Goal: Task Accomplishment & Management: Manage account settings

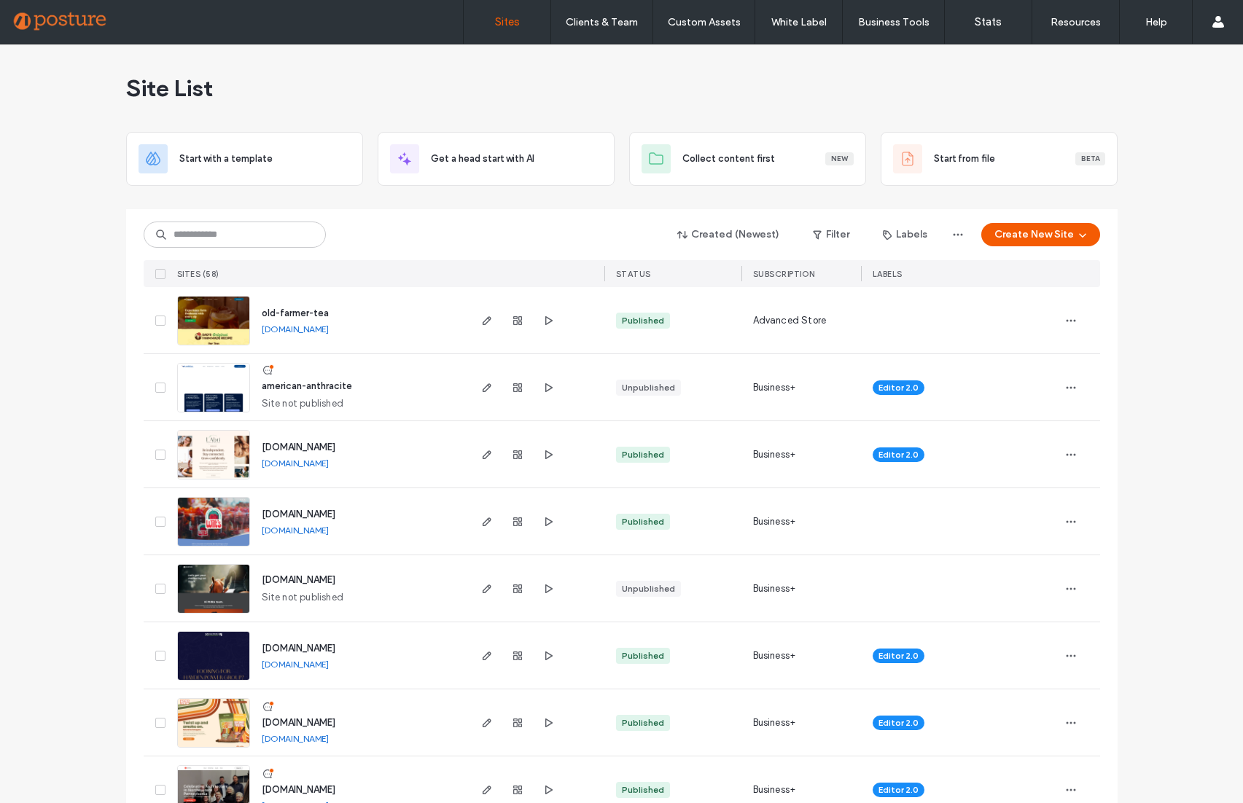
click at [287, 314] on span "old-farmer-tea" at bounding box center [295, 313] width 67 height 11
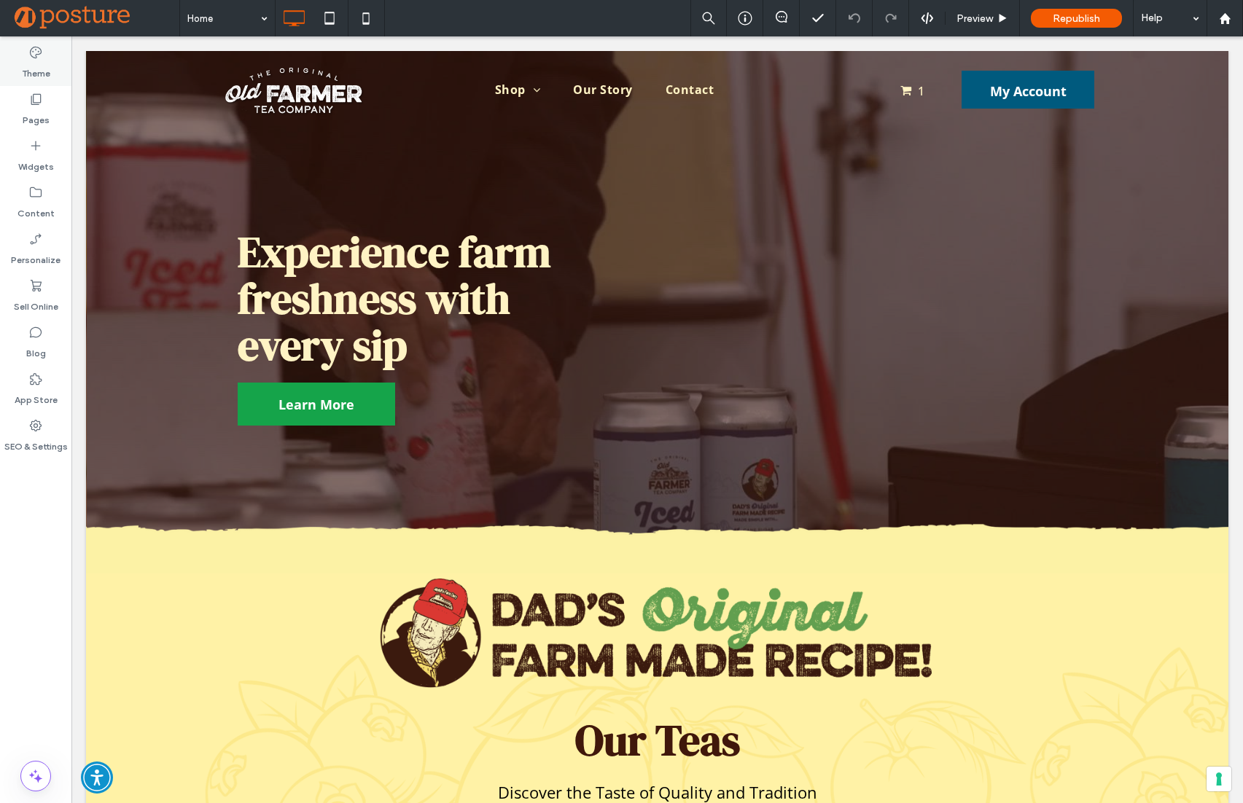
click at [34, 67] on label "Theme" at bounding box center [36, 70] width 28 height 20
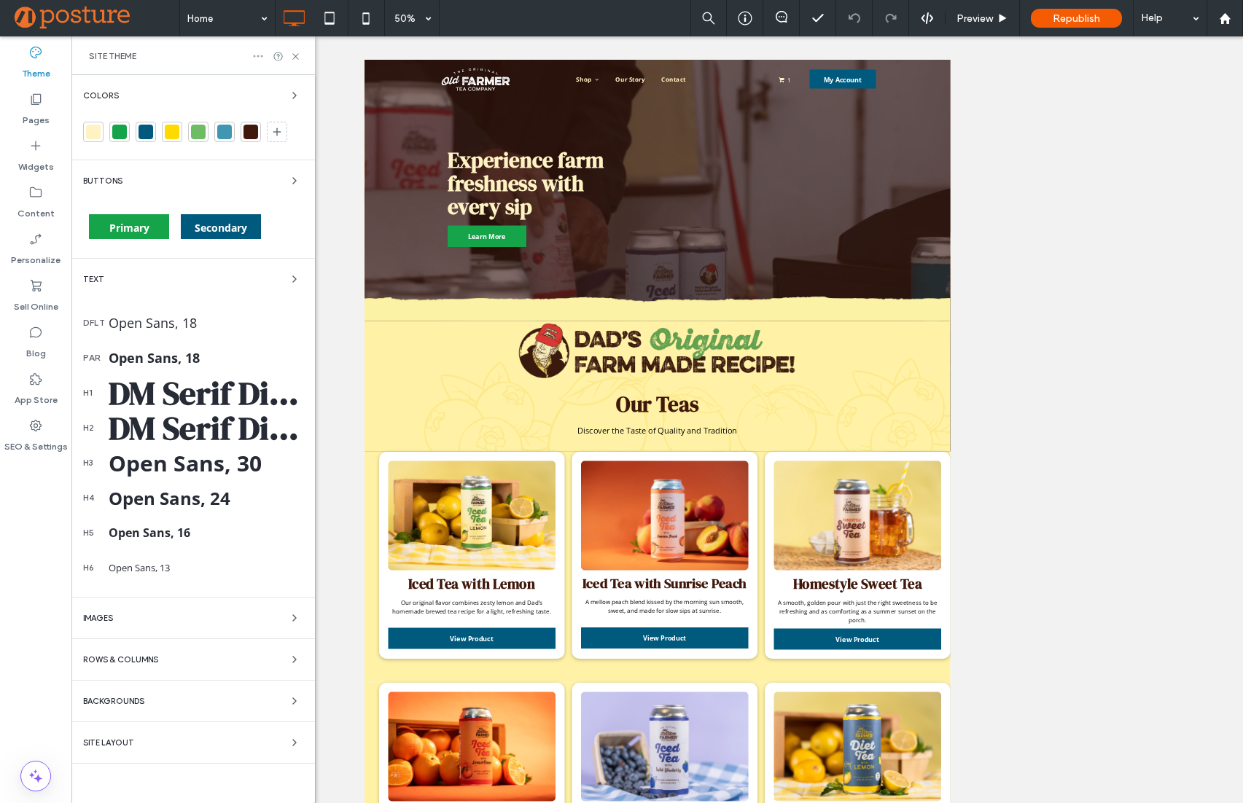
click at [255, 52] on icon at bounding box center [258, 56] width 12 height 12
click at [211, 54] on div "Site Theme" at bounding box center [193, 56] width 209 height 12
click at [203, 618] on div "Images" at bounding box center [193, 617] width 220 height 17
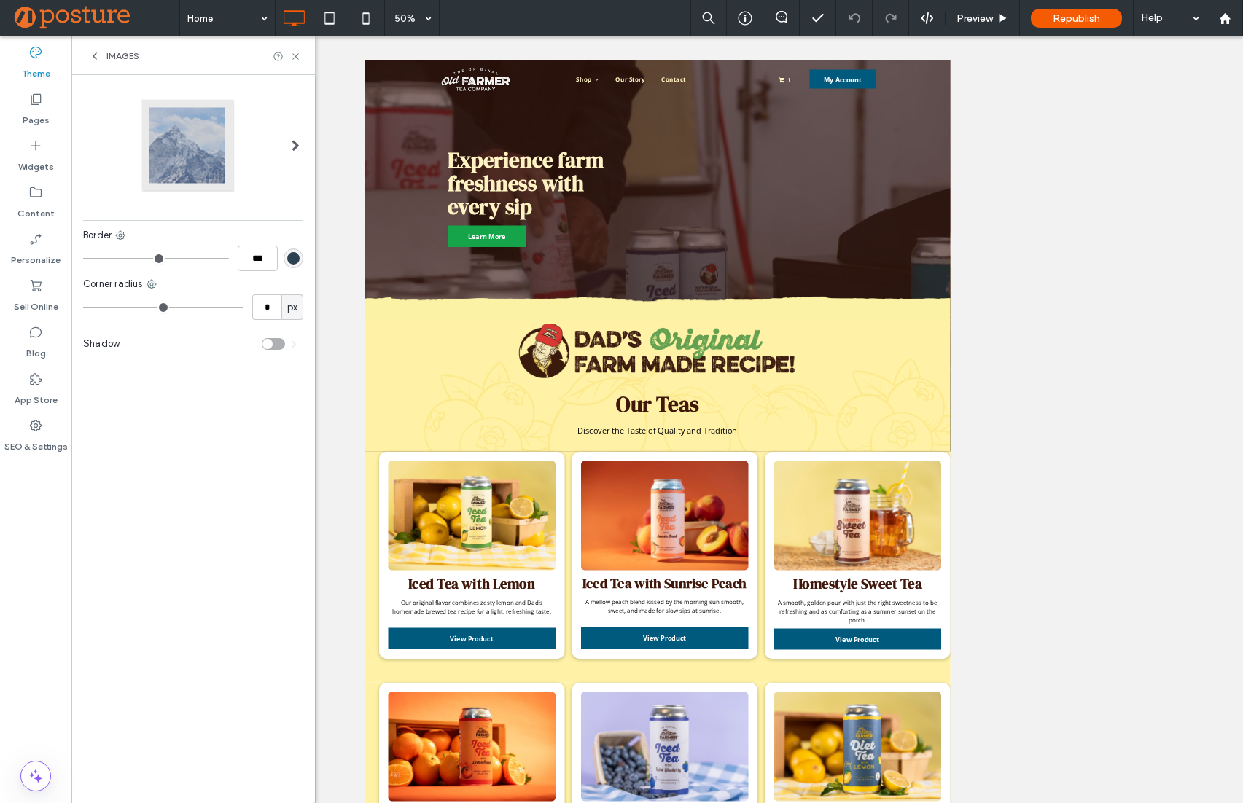
click at [293, 138] on span at bounding box center [296, 146] width 8 height 96
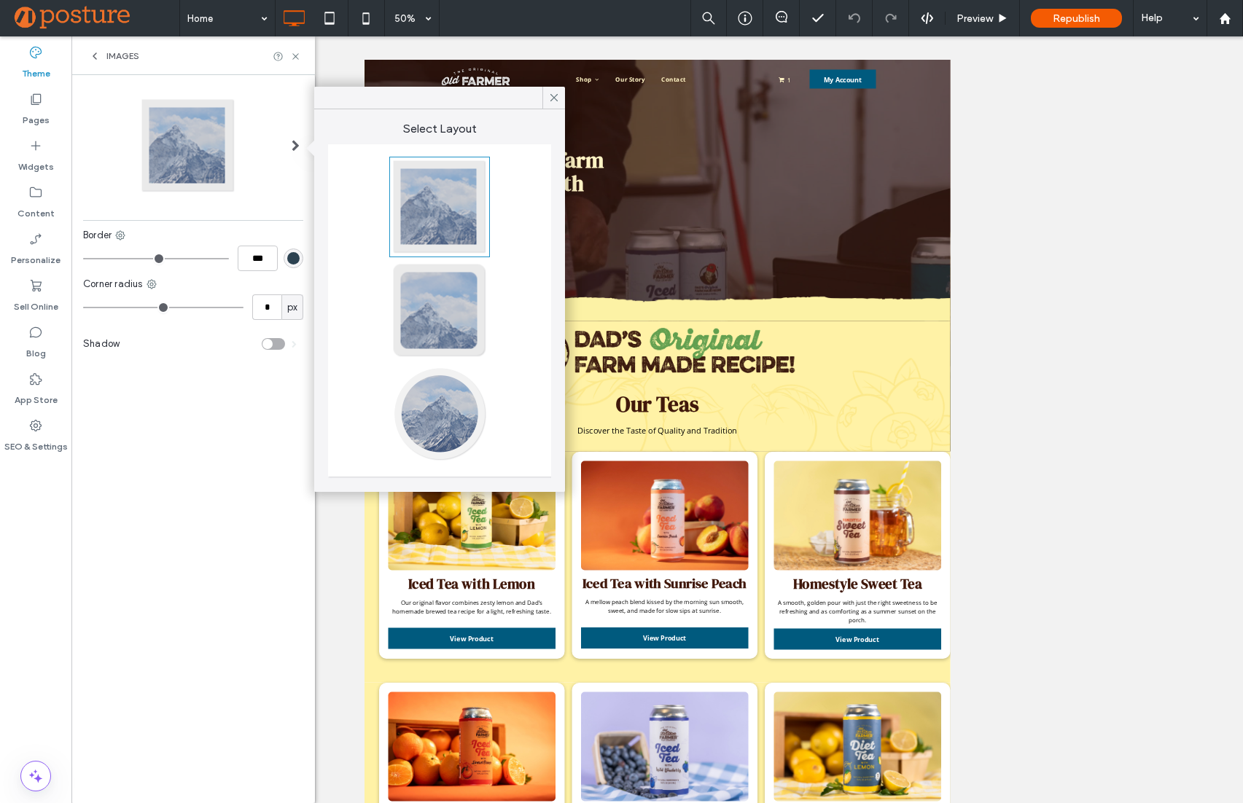
click at [96, 52] on icon at bounding box center [95, 56] width 12 height 12
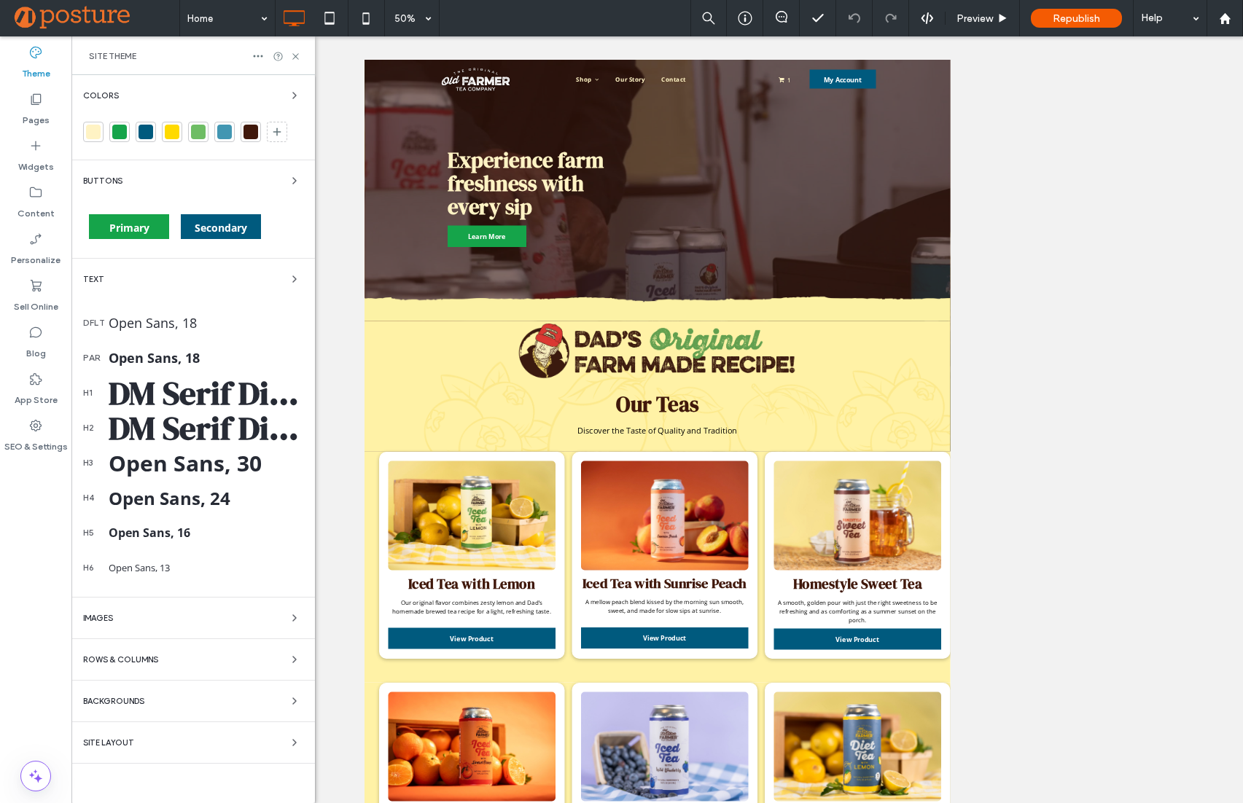
click at [1150, 246] on div at bounding box center [657, 419] width 1172 height 767
click at [29, 242] on icon at bounding box center [35, 239] width 15 height 15
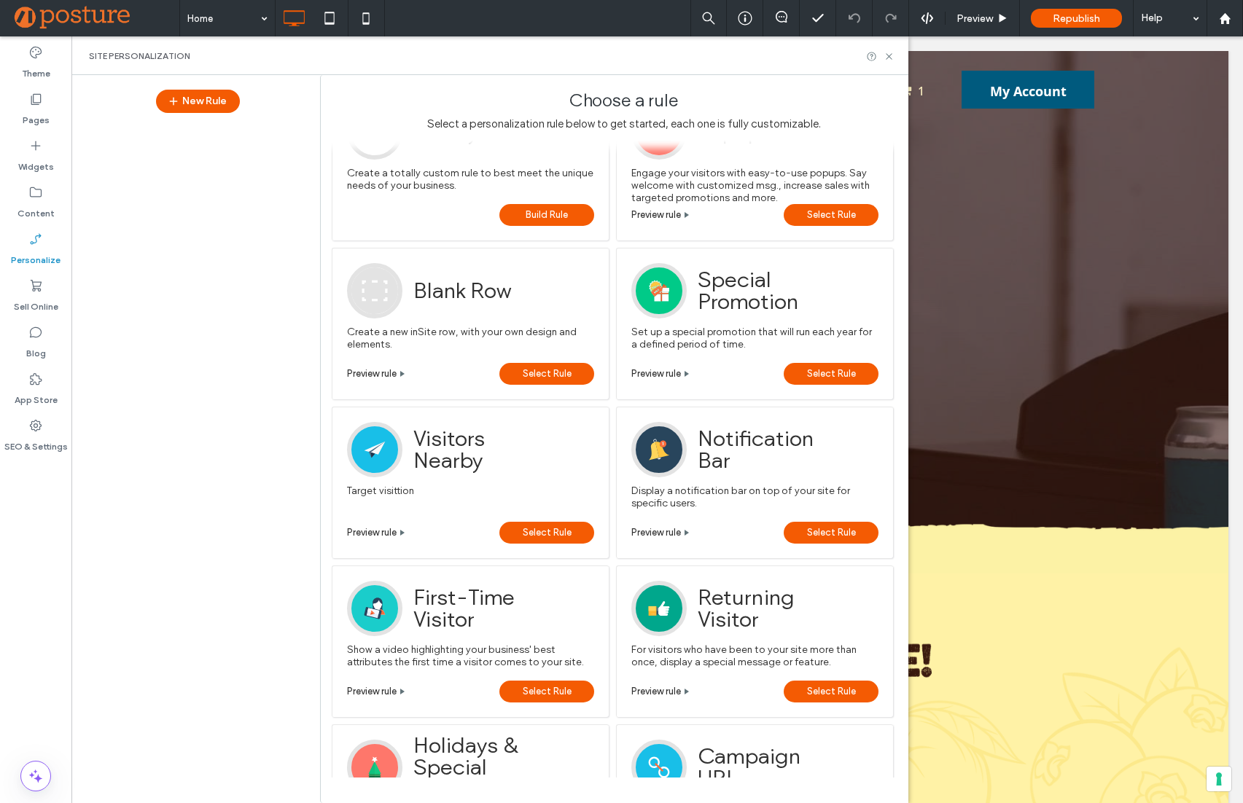
scroll to position [85, 0]
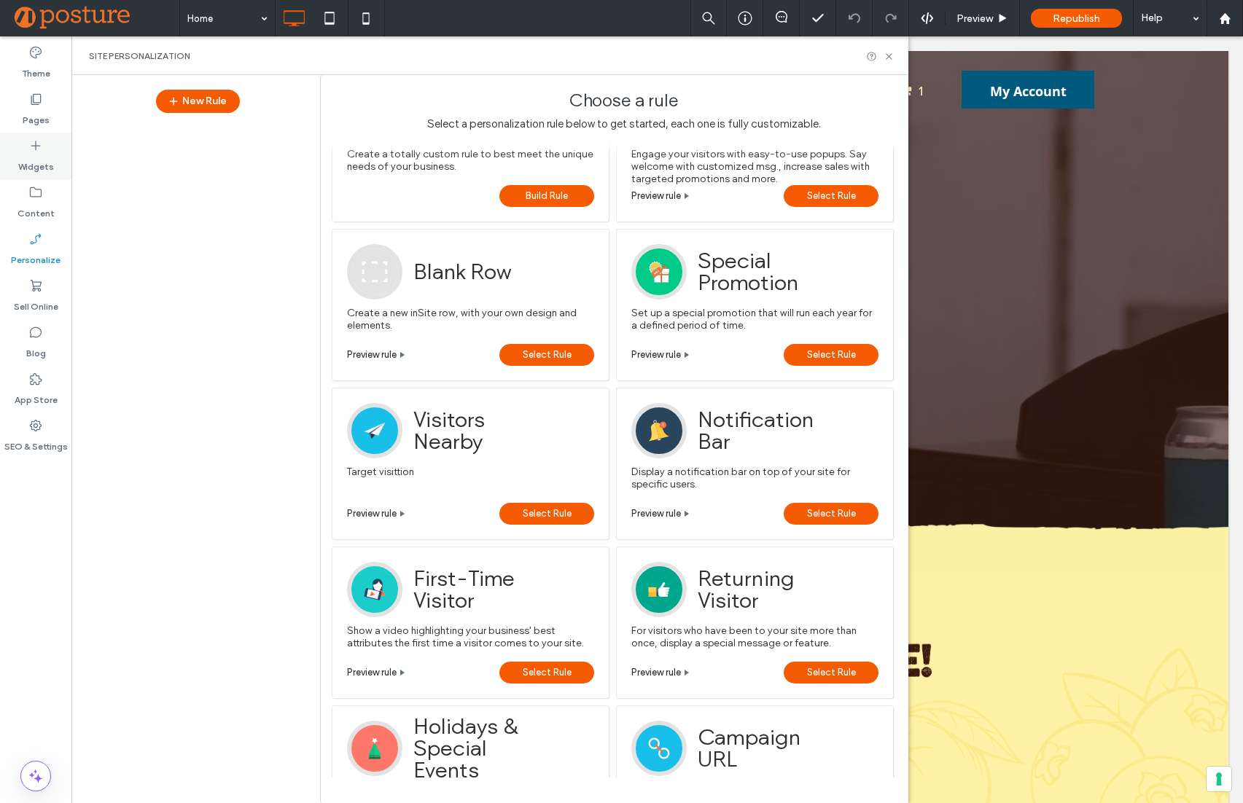
click at [42, 153] on label "Widgets" at bounding box center [36, 163] width 36 height 20
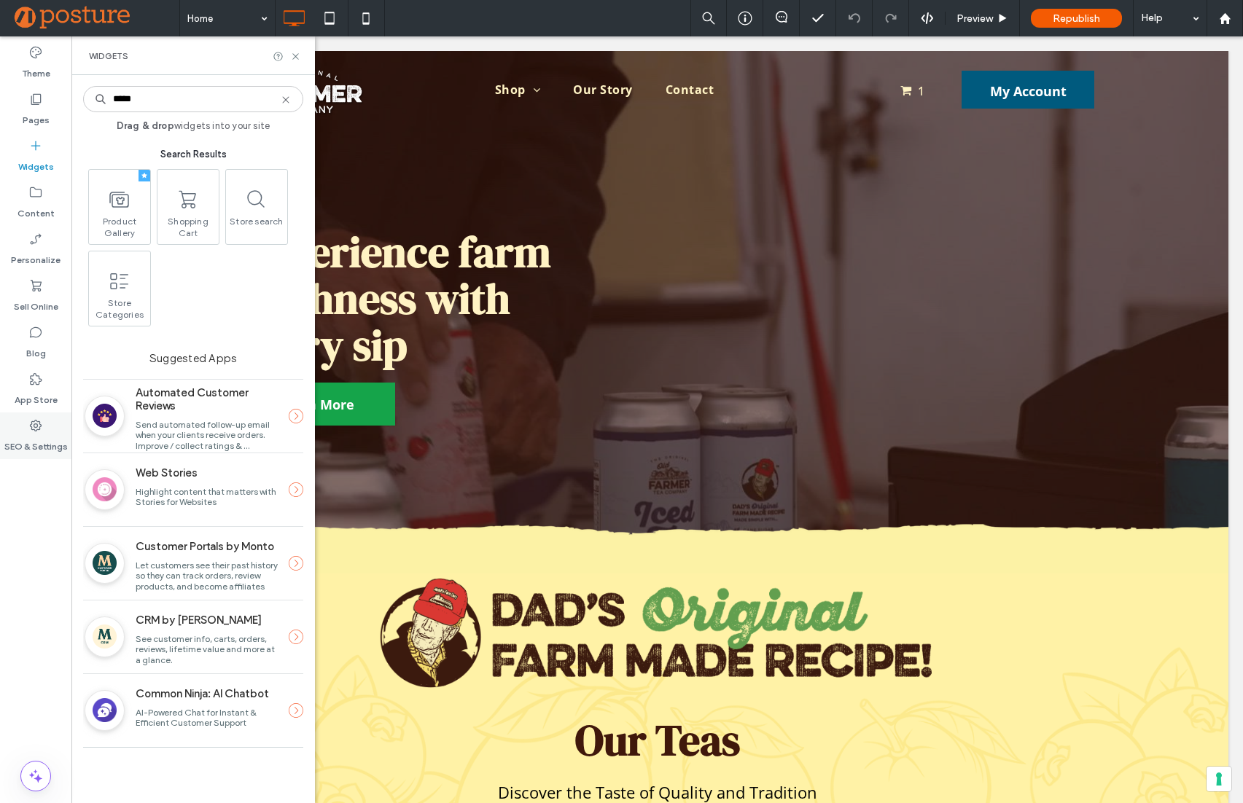
type input "*****"
click at [20, 413] on div "SEO & Settings" at bounding box center [35, 436] width 71 height 47
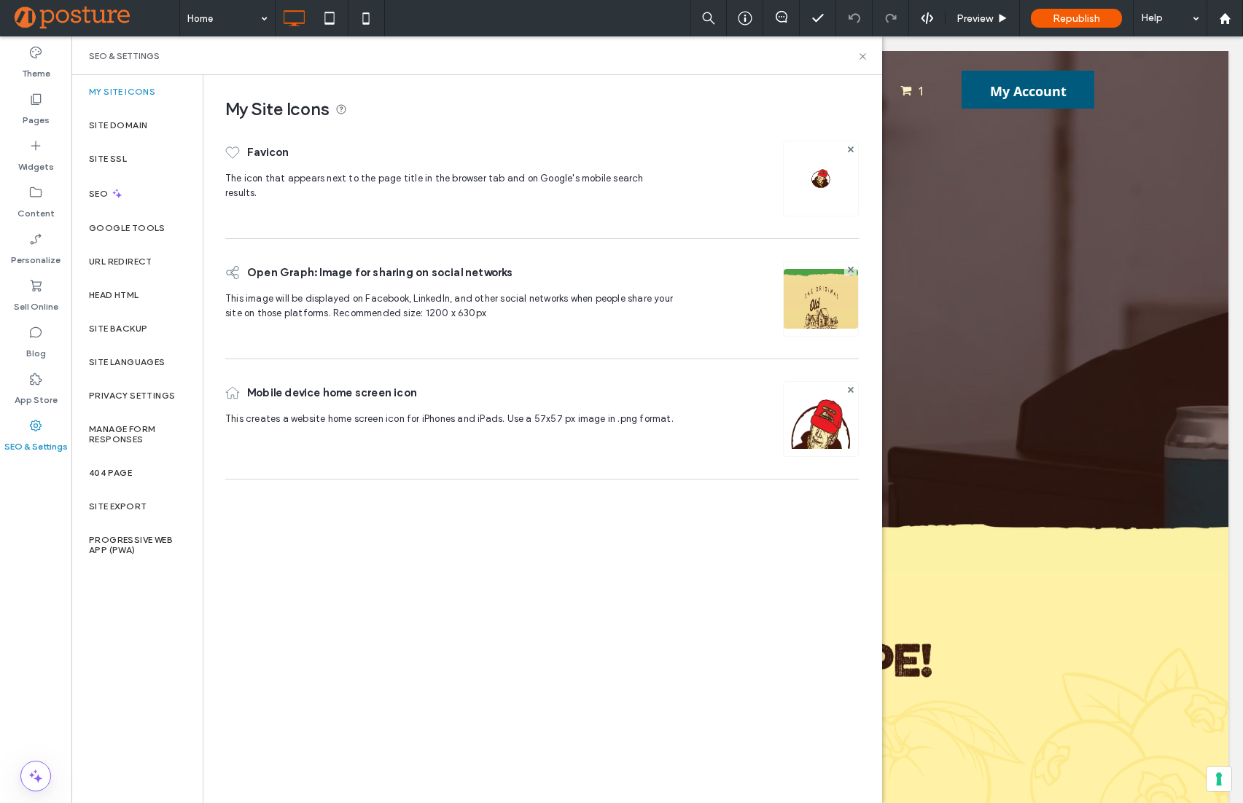
click at [407, 295] on span "This image will be displayed on Facebook, LinkedIn, and other social networks w…" at bounding box center [449, 306] width 448 height 26
click at [152, 126] on div "Site Domain" at bounding box center [136, 126] width 131 height 34
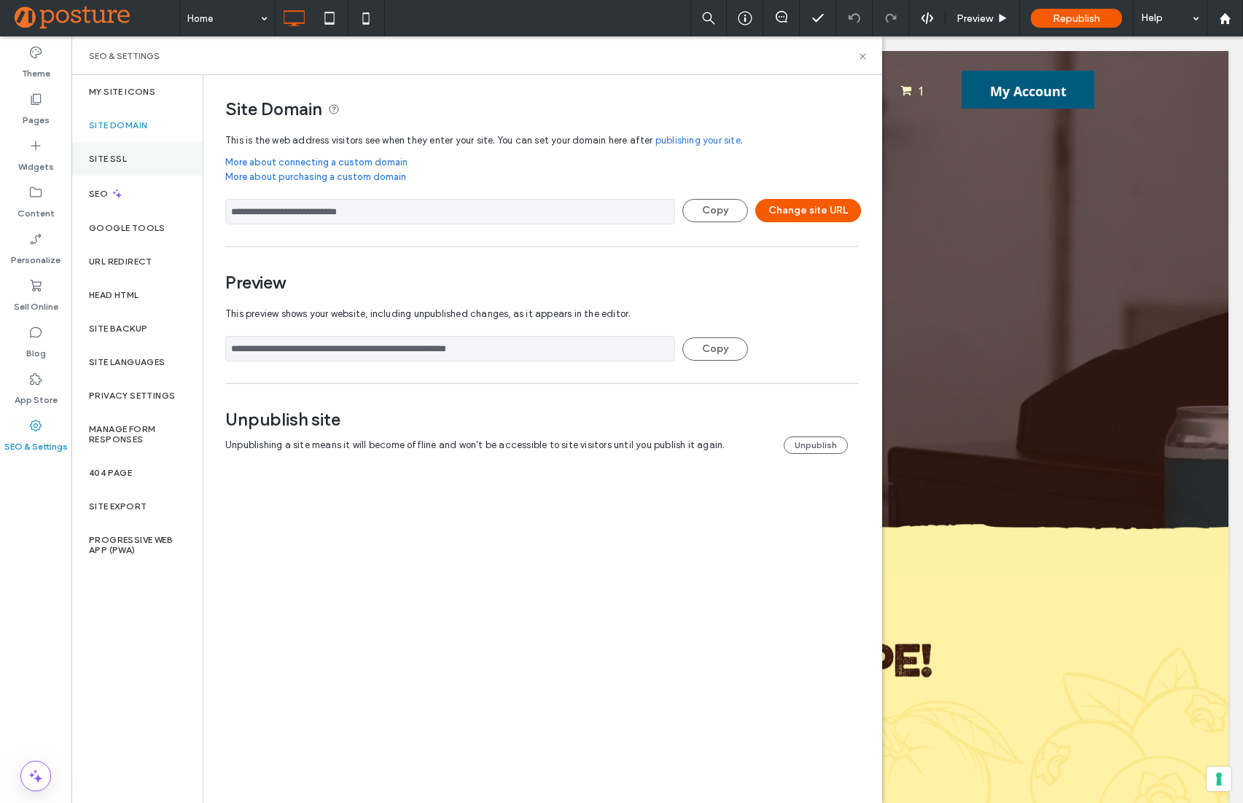
click at [148, 144] on div "Site SSL" at bounding box center [136, 159] width 131 height 34
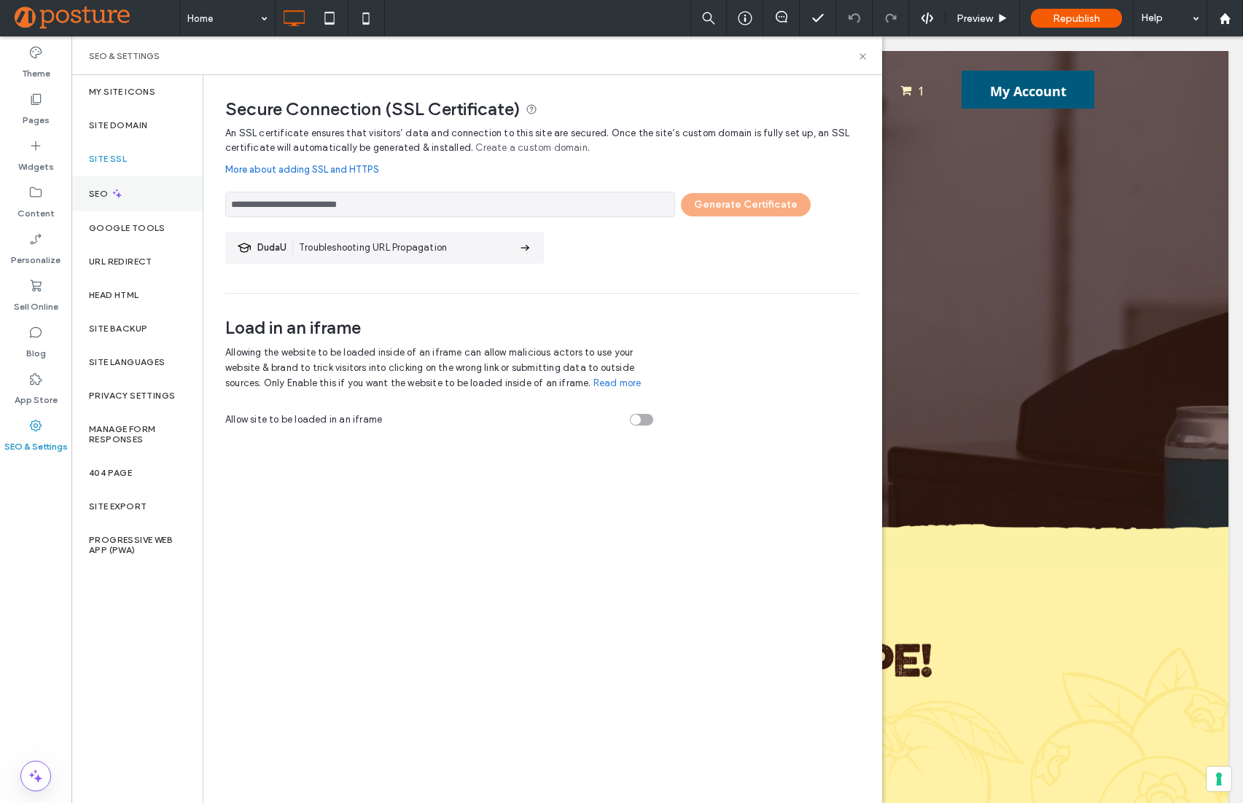
click at [122, 195] on icon at bounding box center [117, 193] width 12 height 12
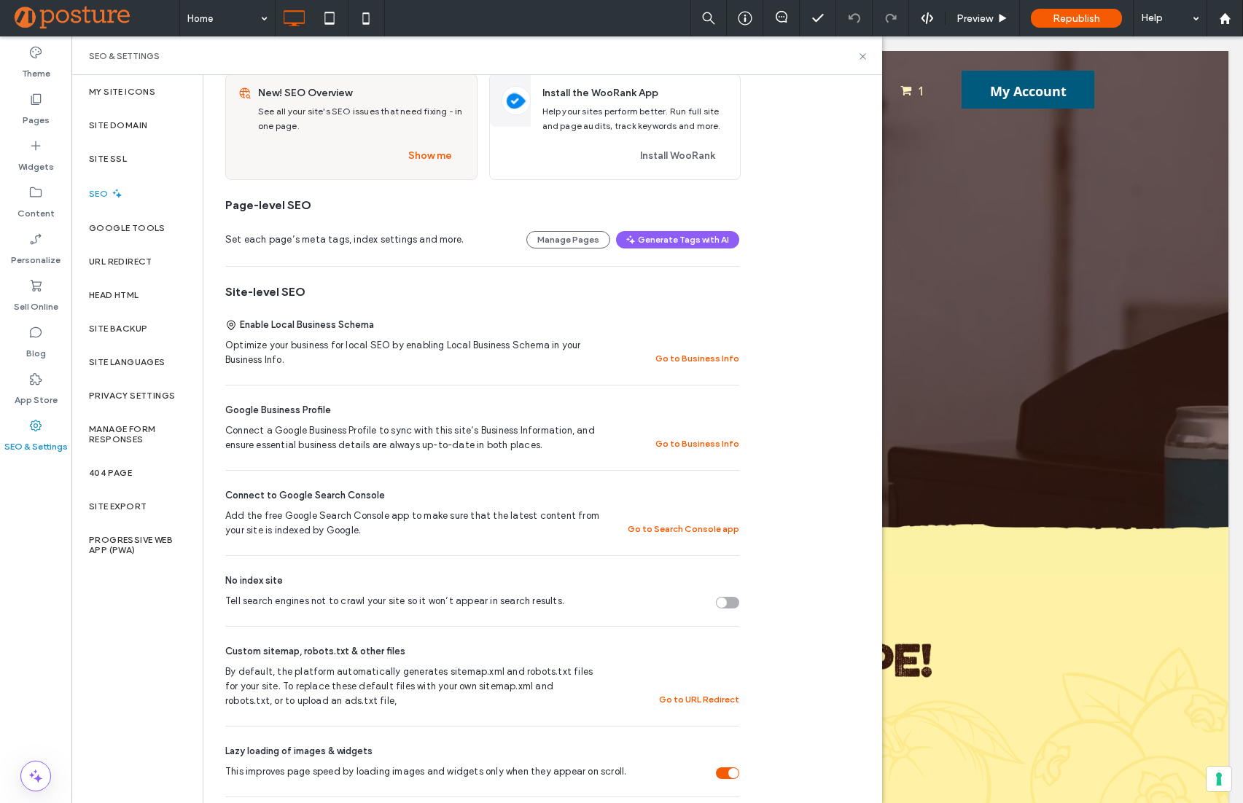
scroll to position [114, 0]
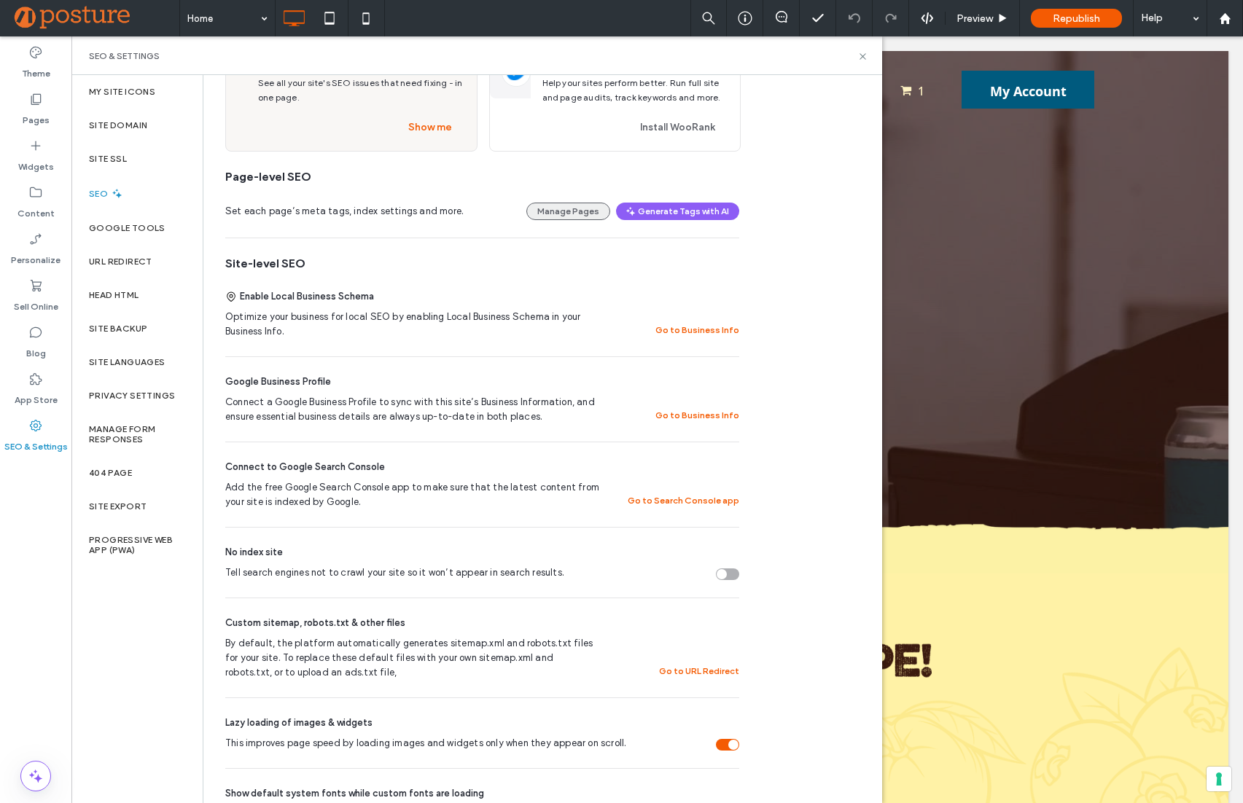
click at [561, 215] on button "Manage Pages" at bounding box center [568, 211] width 84 height 17
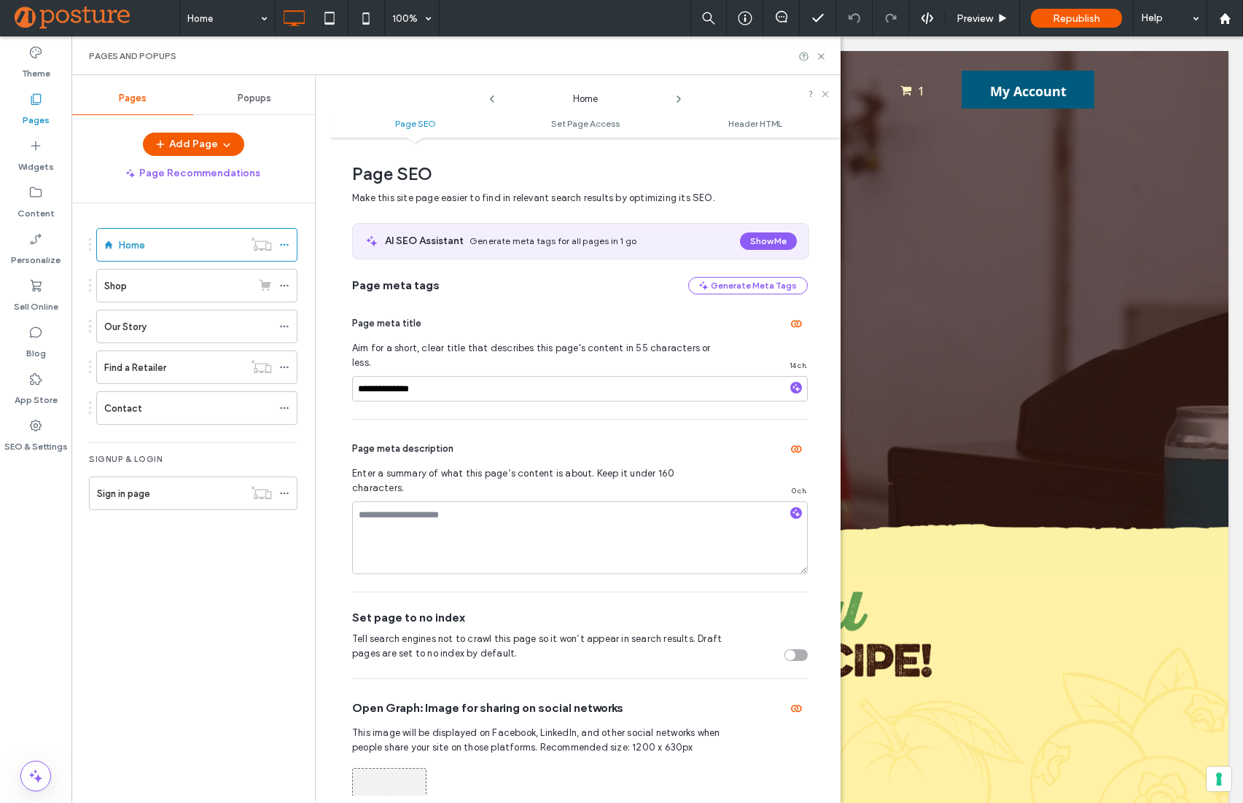
scroll to position [7, 0]
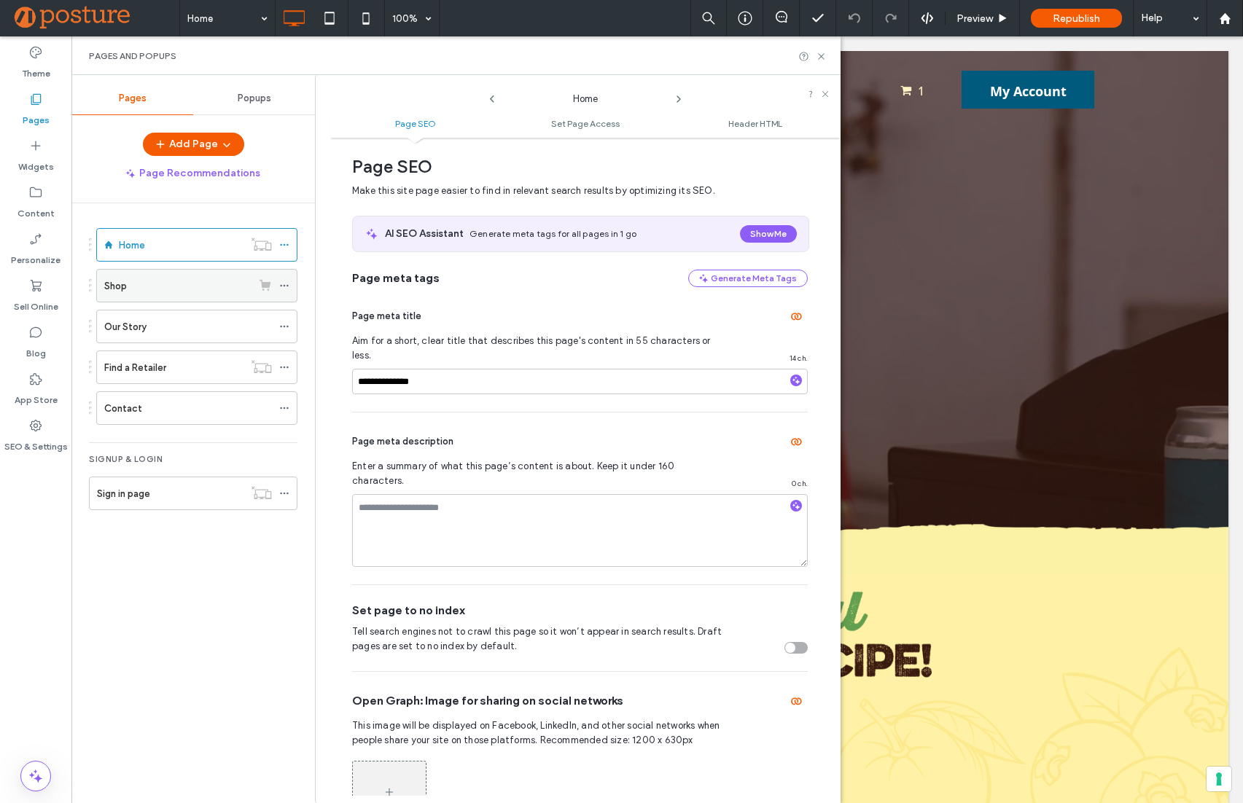
click at [284, 287] on icon at bounding box center [284, 286] width 10 height 10
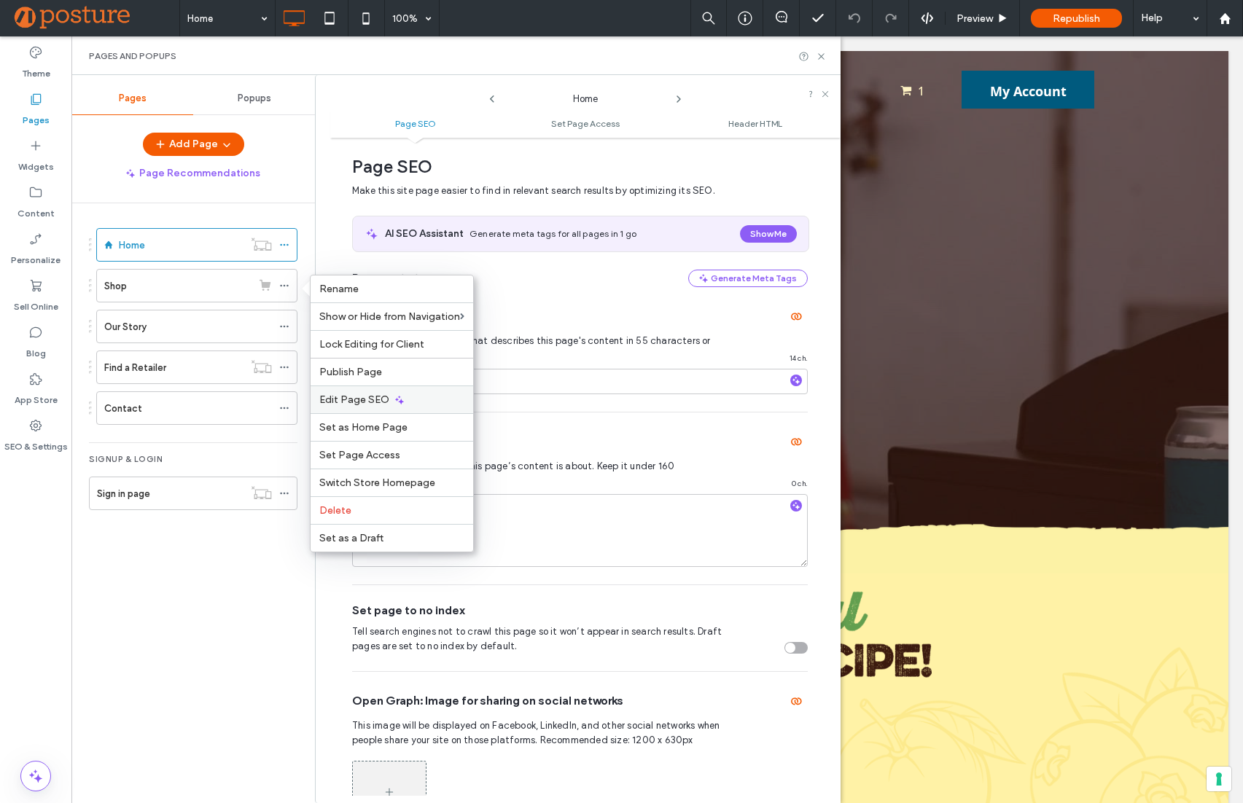
click at [372, 394] on span "Edit Page SEO" at bounding box center [354, 400] width 70 height 12
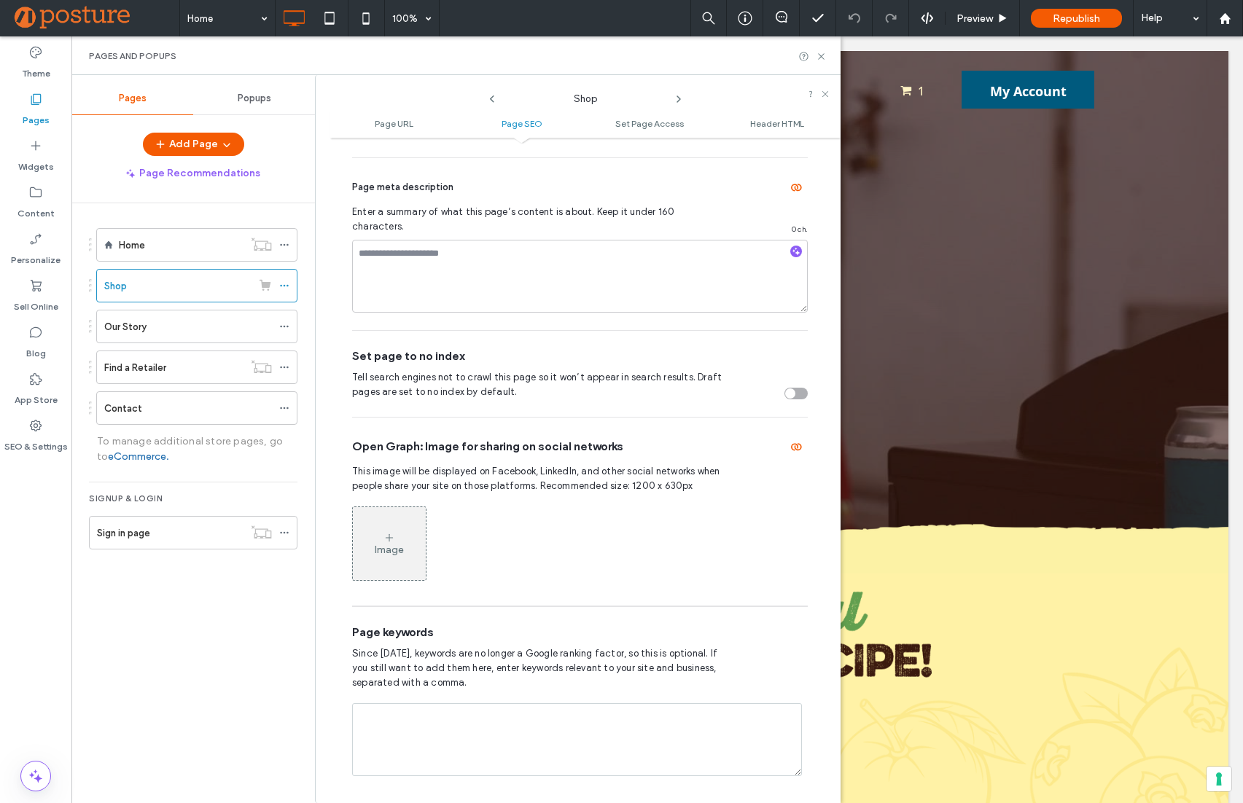
scroll to position [425, 0]
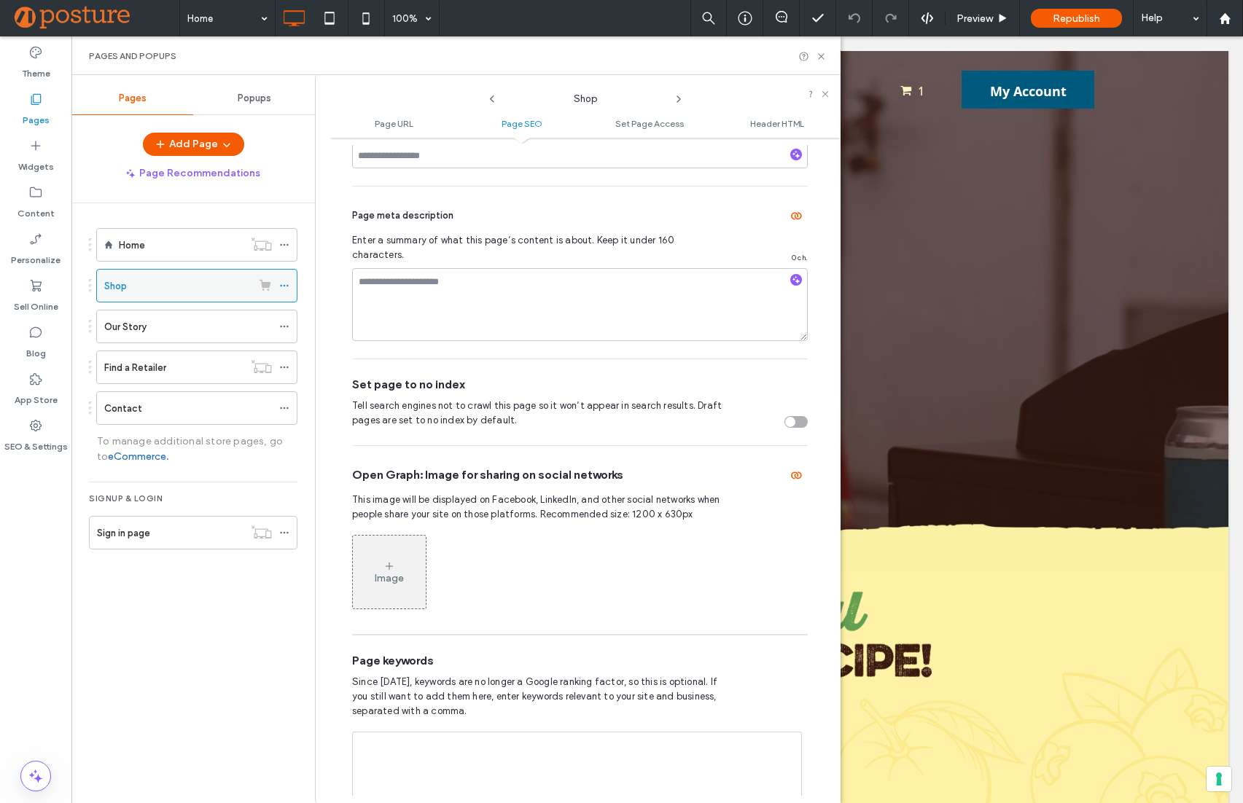
click at [282, 285] on icon at bounding box center [284, 286] width 10 height 10
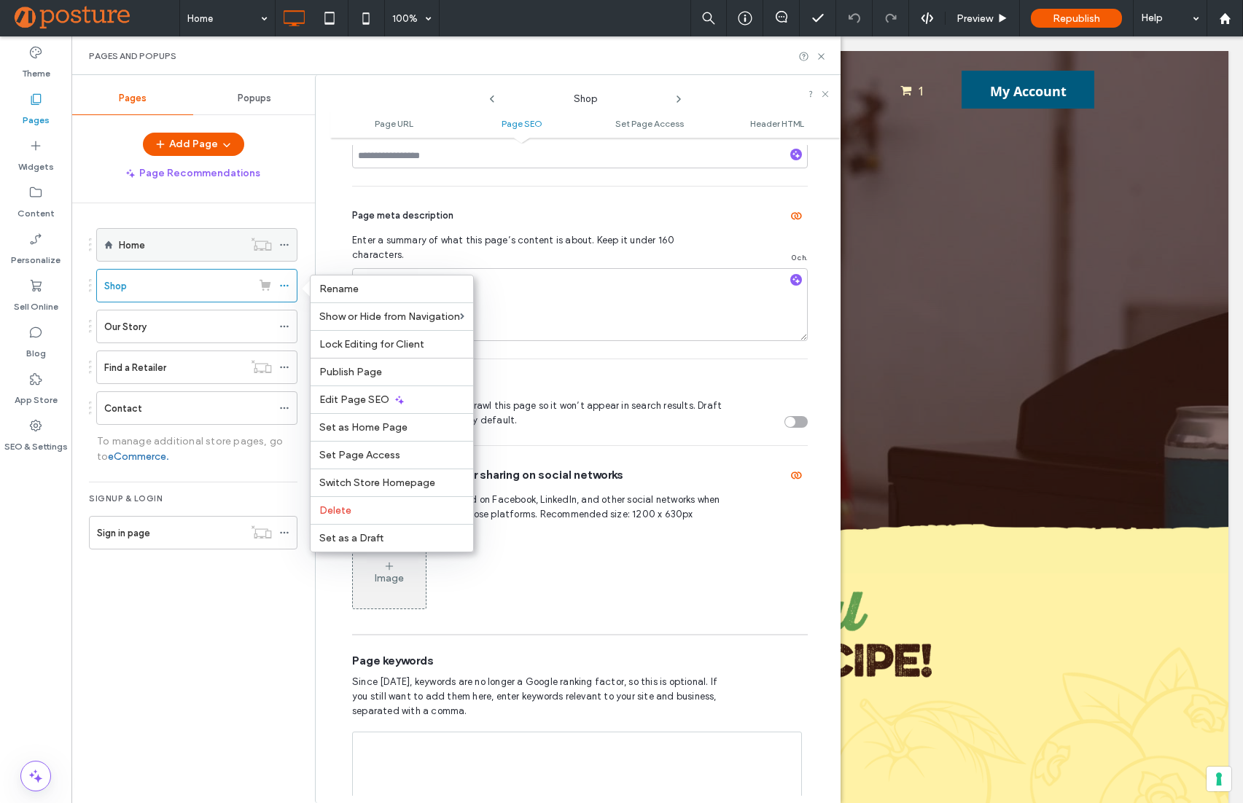
click at [281, 247] on icon at bounding box center [284, 245] width 10 height 10
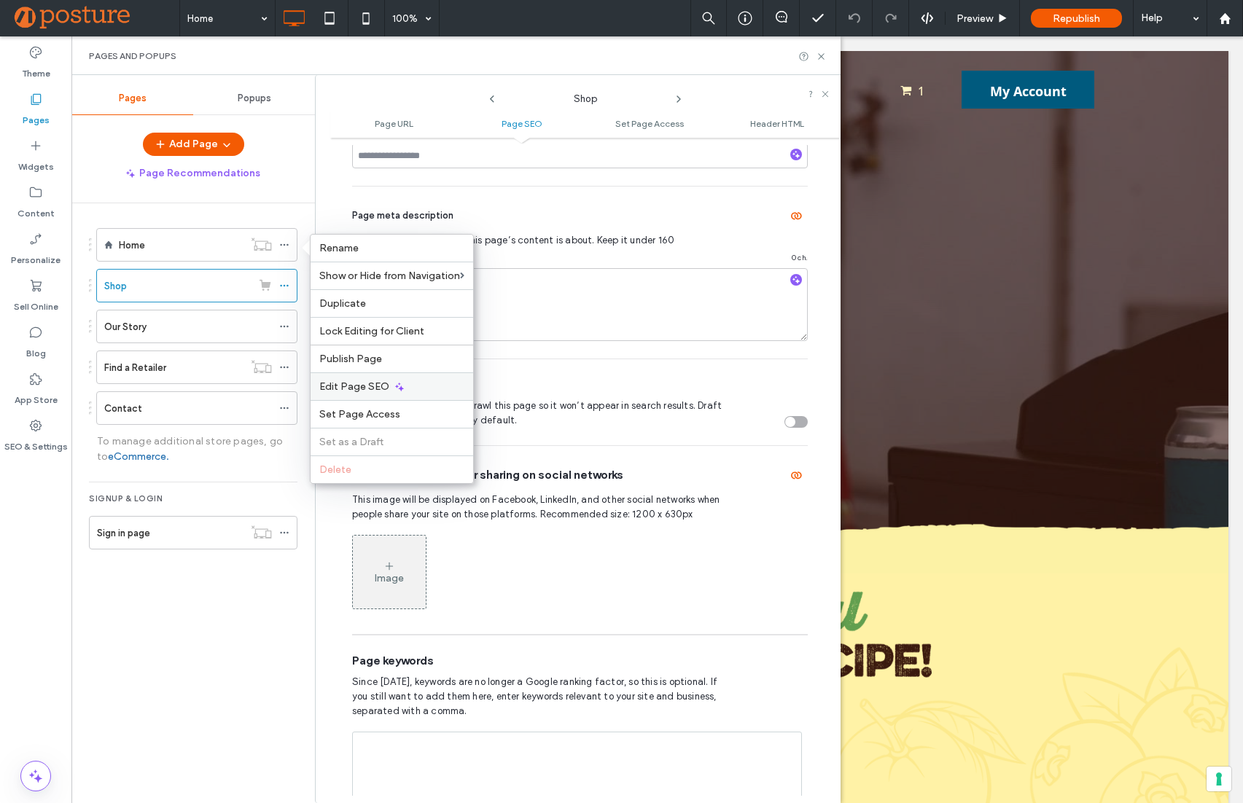
click at [322, 380] on div "Edit Page SEO" at bounding box center [392, 387] width 163 height 28
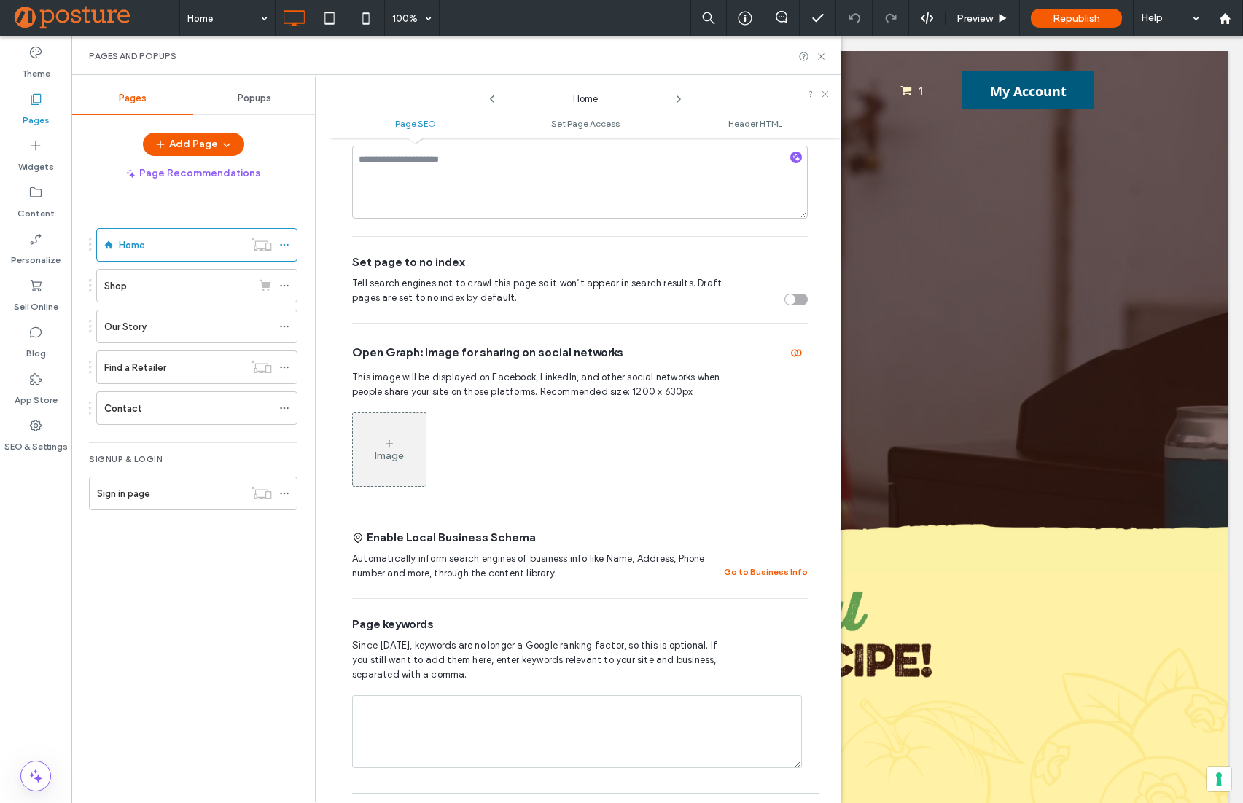
scroll to position [0, 0]
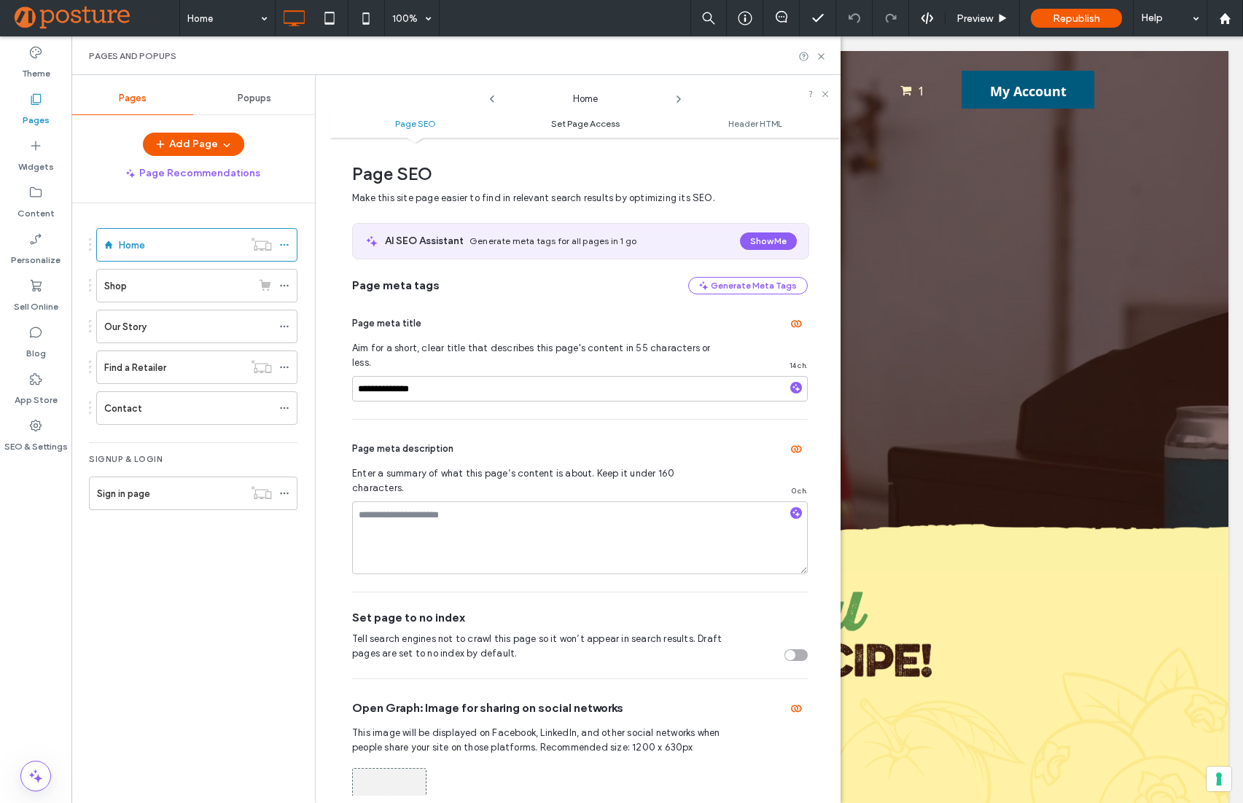
click at [589, 127] on span "Set Page Access" at bounding box center [585, 123] width 69 height 11
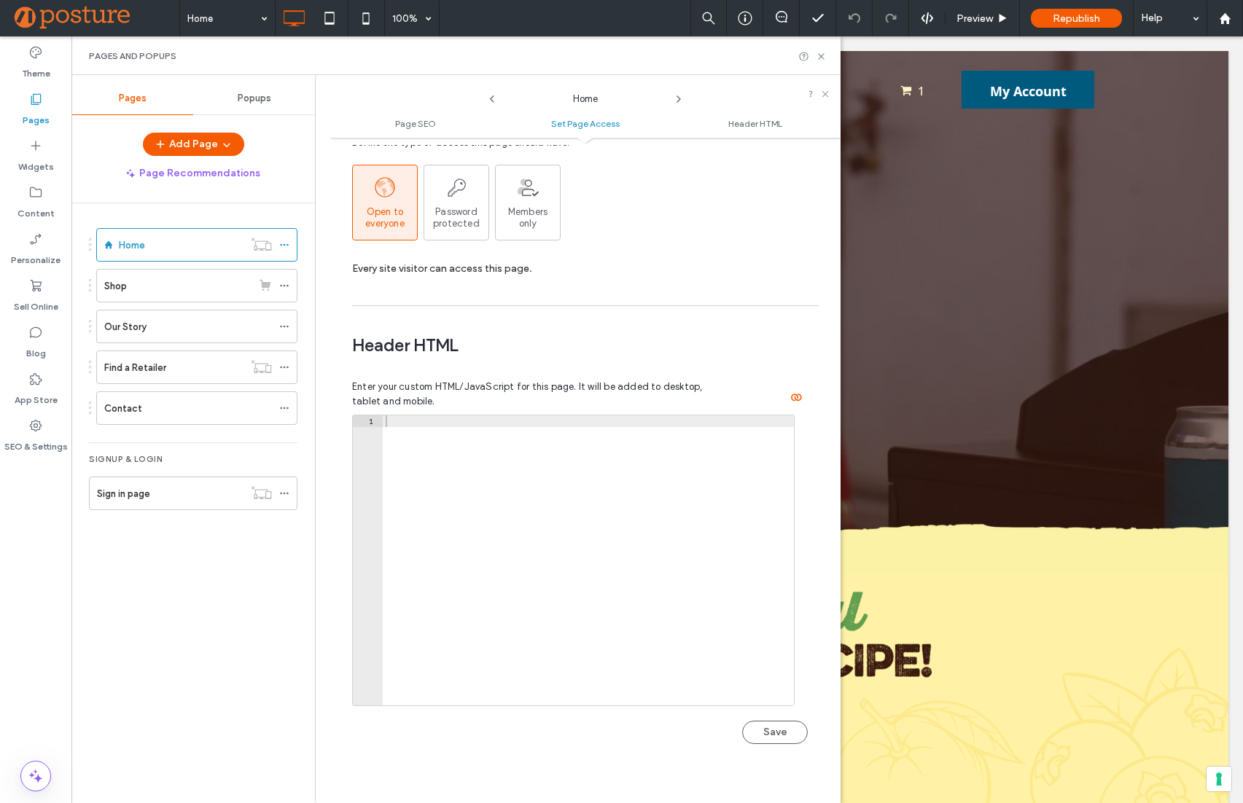
scroll to position [1175, 0]
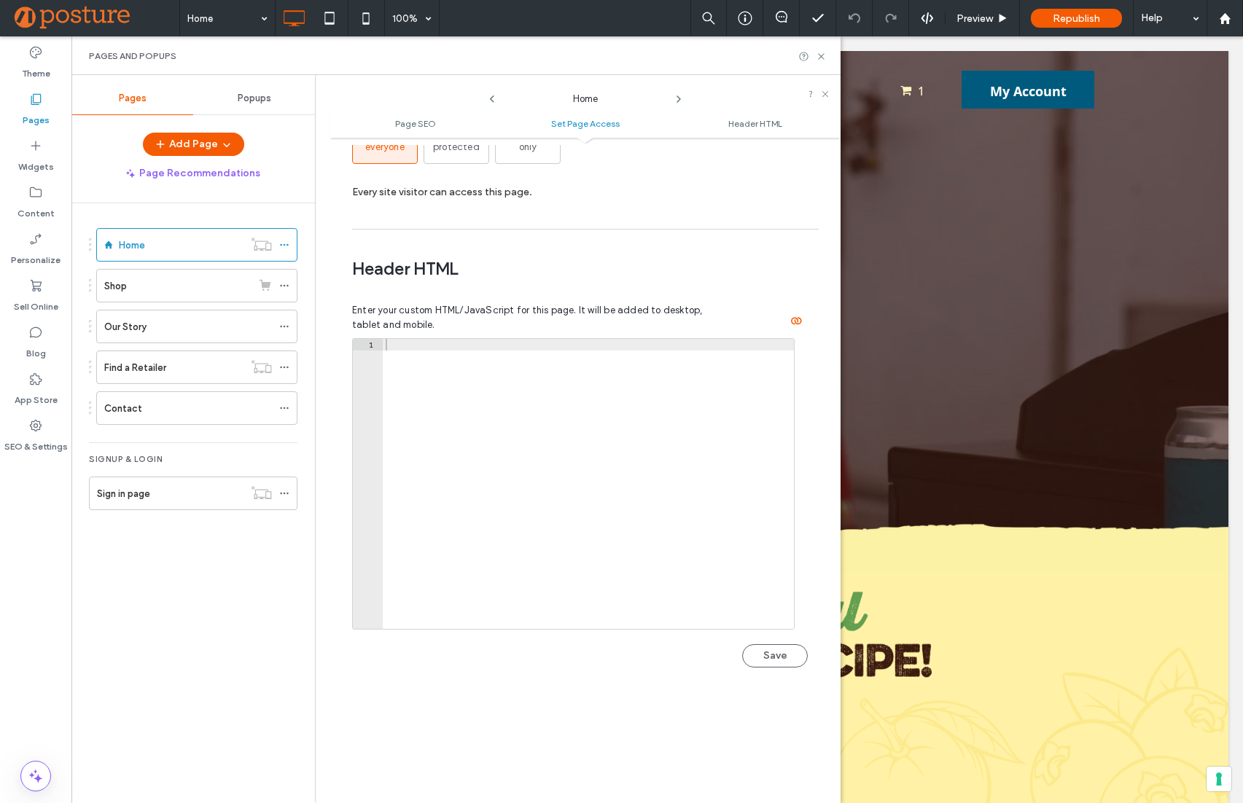
click at [731, 130] on ul "Page SEO Set Page Access Header HTML" at bounding box center [585, 123] width 510 height 29
click at [733, 125] on span "Header HTML" at bounding box center [755, 123] width 54 height 11
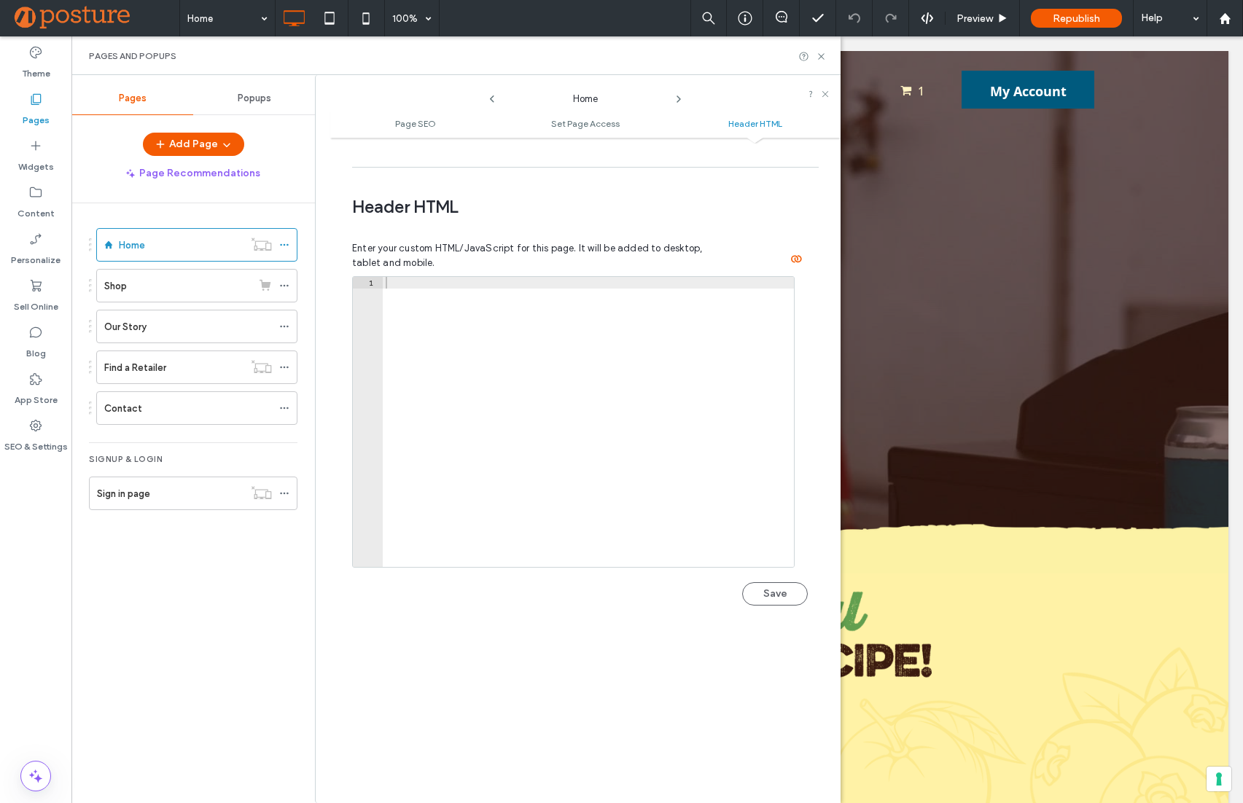
scroll to position [1238, 0]
click at [284, 490] on icon at bounding box center [284, 493] width 10 height 10
click at [282, 400] on span at bounding box center [284, 408] width 10 height 22
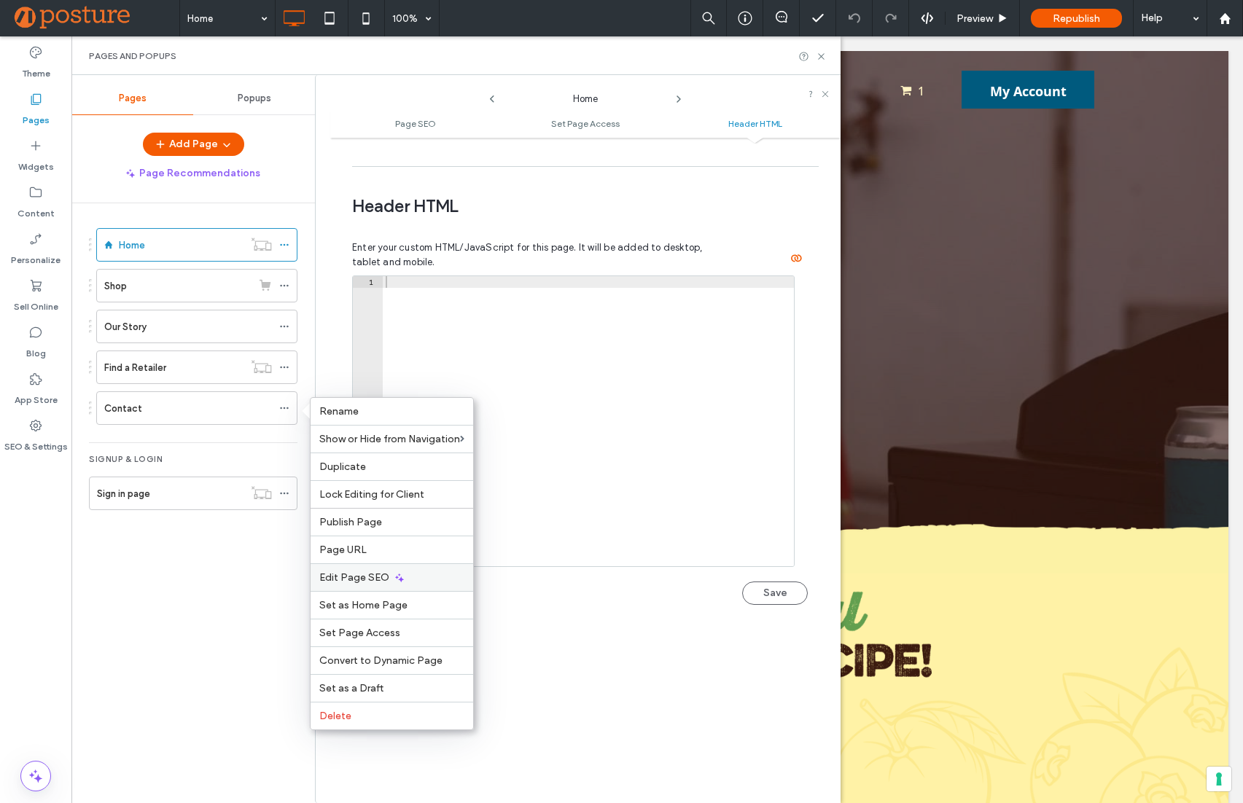
click at [366, 583] on span "Edit Page SEO" at bounding box center [354, 578] width 70 height 12
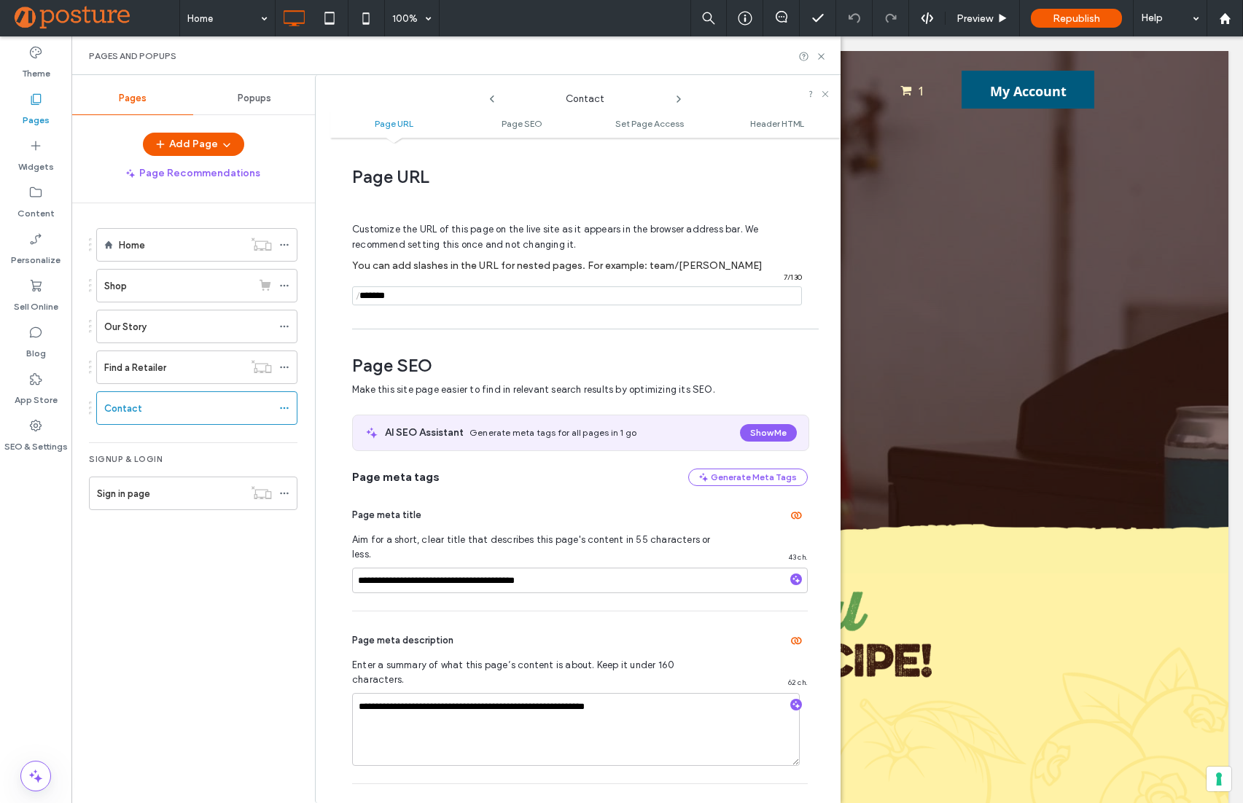
scroll to position [200, 0]
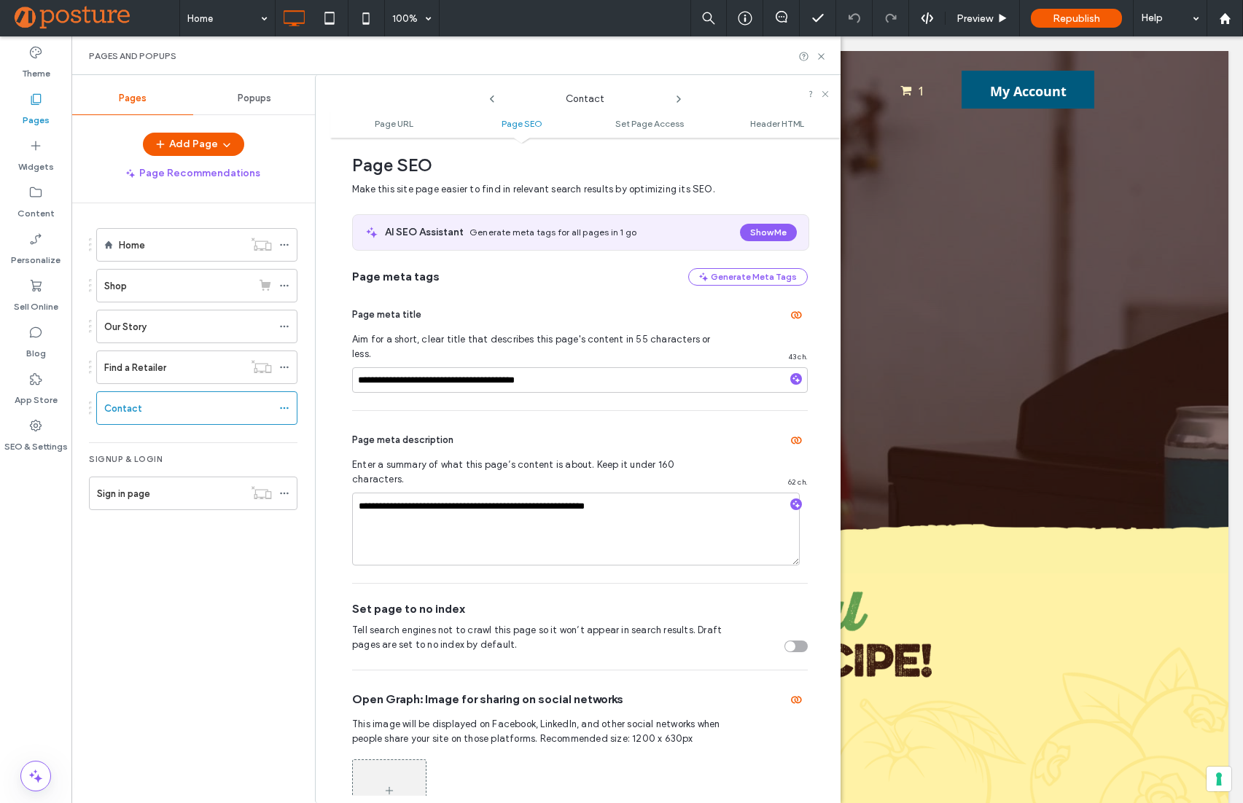
click at [256, 103] on span "Popups" at bounding box center [255, 99] width 34 height 12
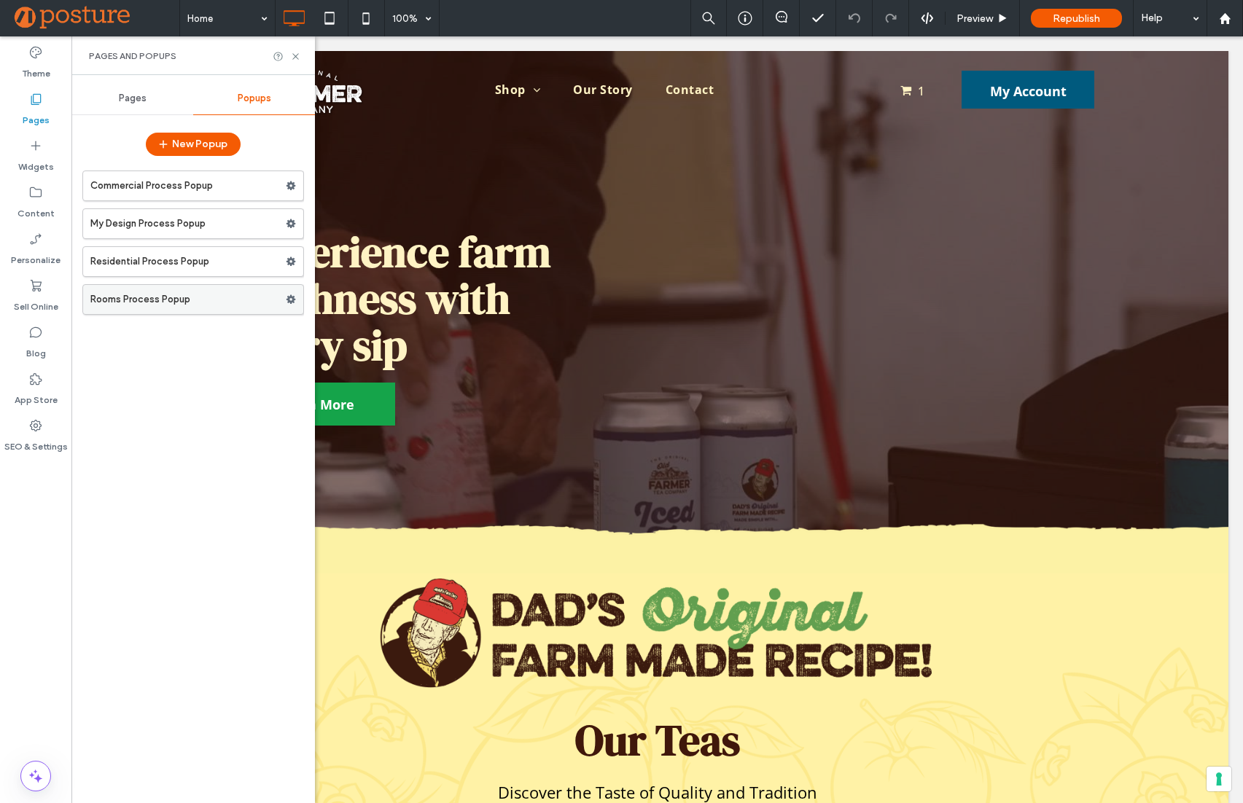
click at [292, 304] on span at bounding box center [291, 300] width 10 height 22
click at [233, 300] on label "Rooms Process Popup" at bounding box center [187, 299] width 195 height 29
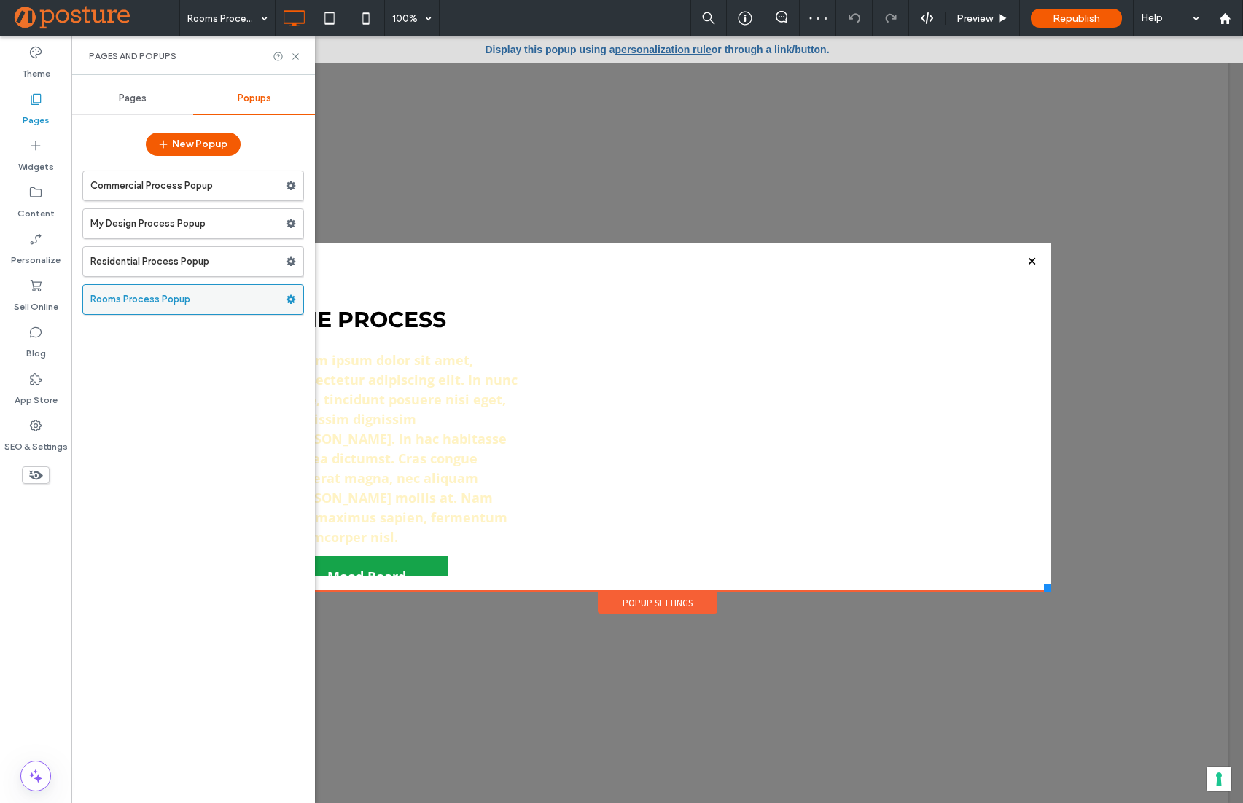
click at [296, 298] on div at bounding box center [294, 300] width 17 height 22
click at [289, 297] on use at bounding box center [291, 299] width 9 height 9
click at [353, 351] on span "Delete" at bounding box center [355, 357] width 32 height 12
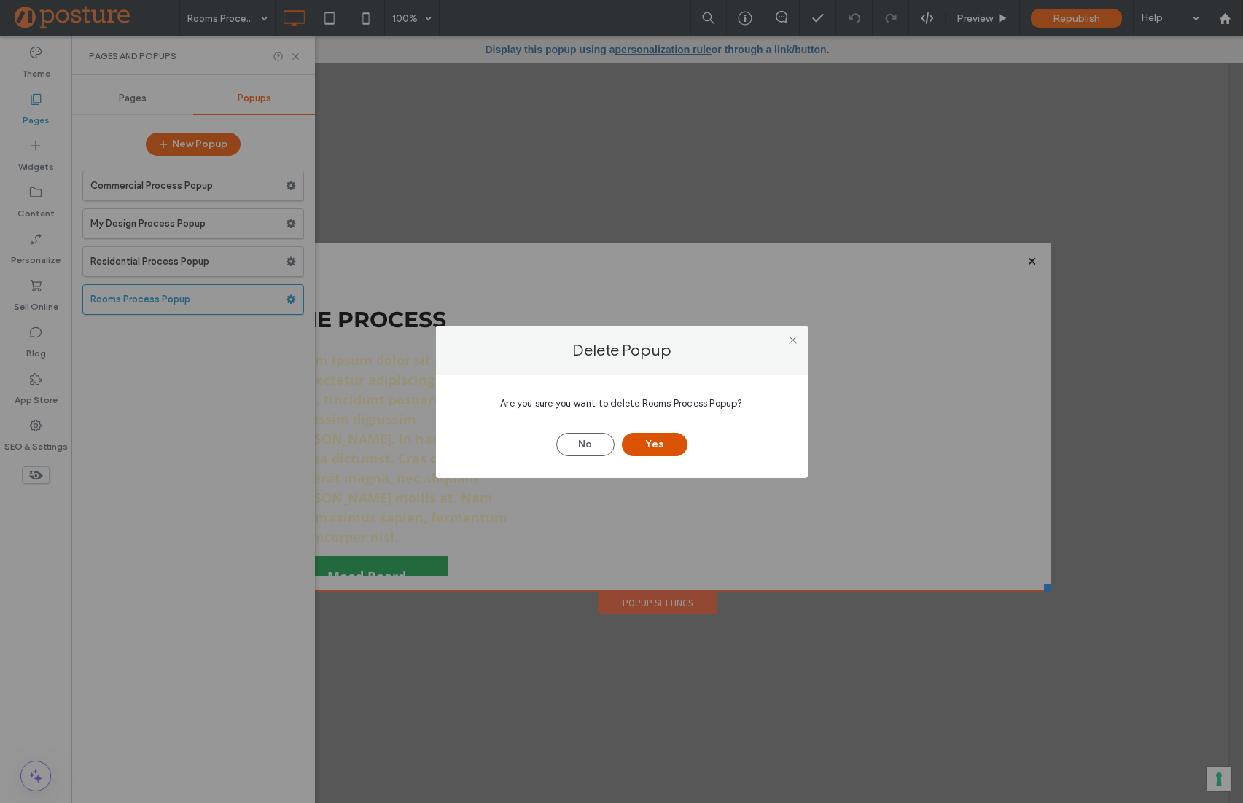
click at [648, 439] on button "Yes" at bounding box center [655, 444] width 66 height 23
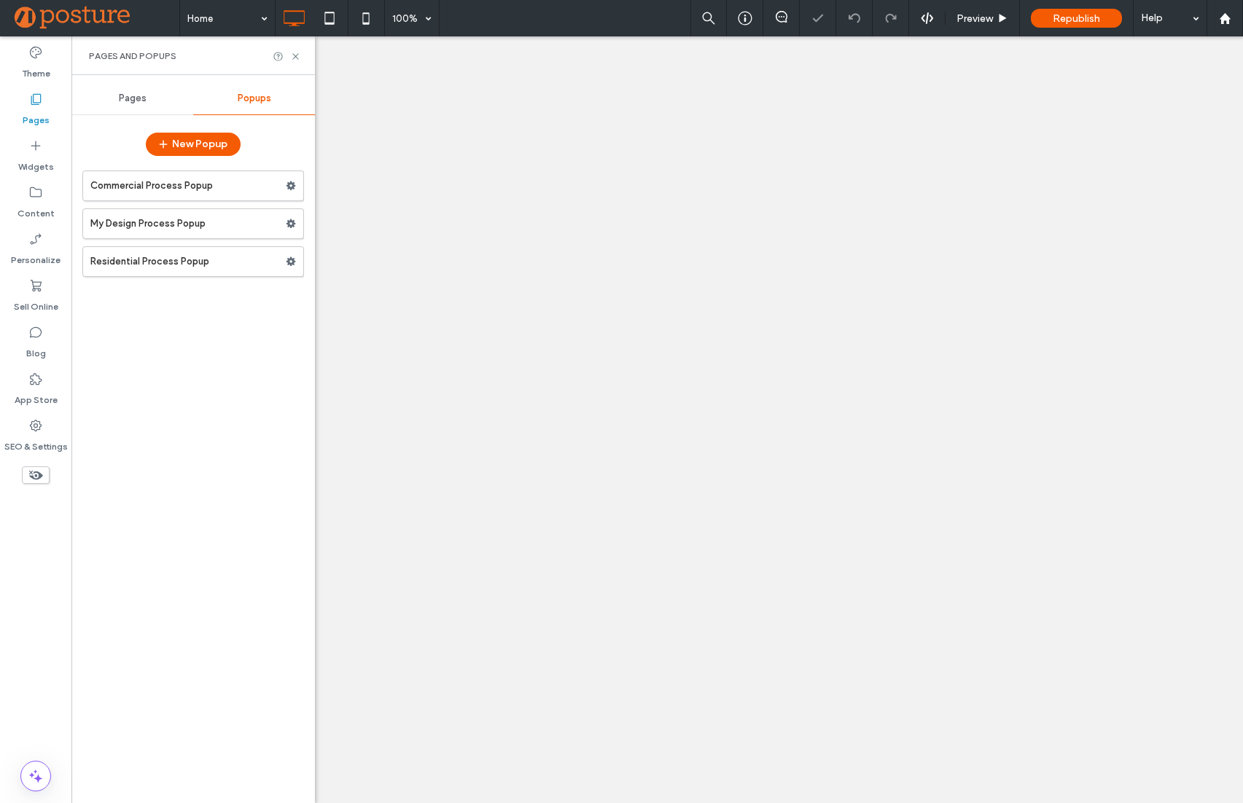
click at [287, 262] on div at bounding box center [621, 401] width 1243 height 803
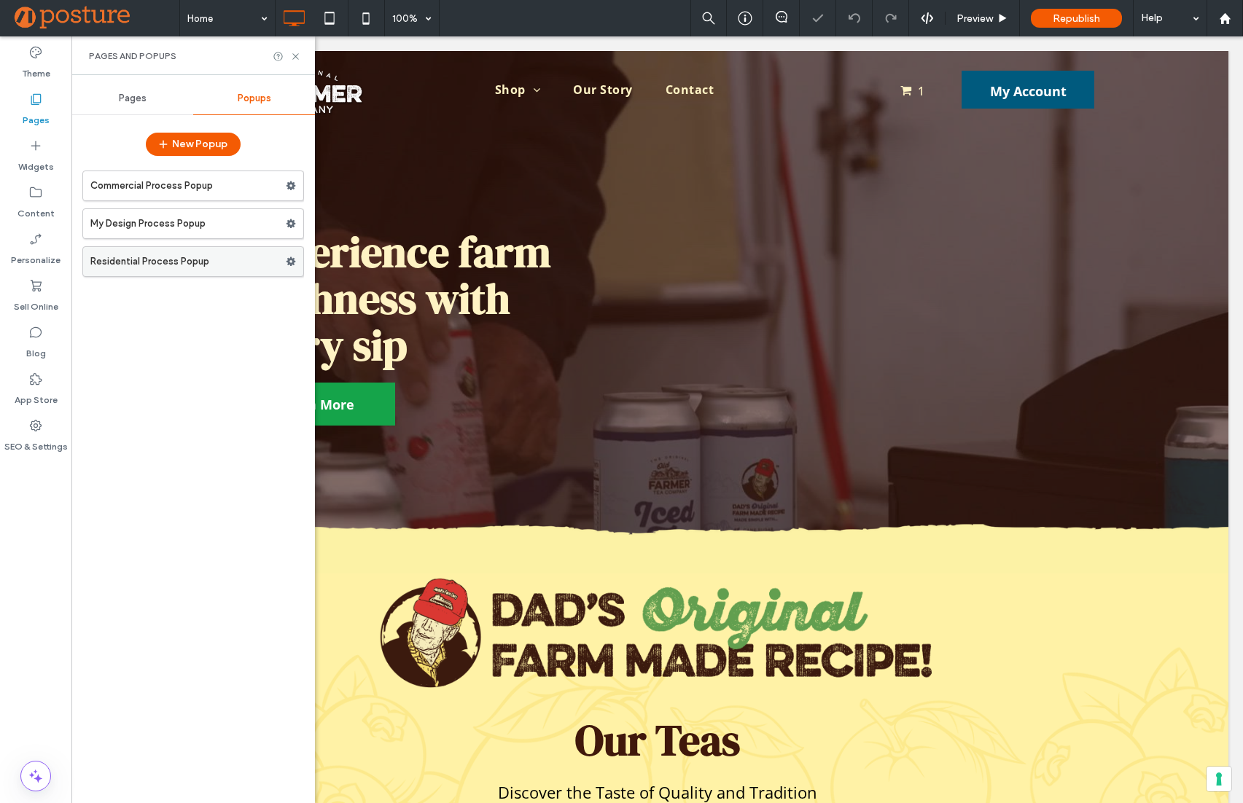
click at [289, 262] on icon at bounding box center [291, 262] width 10 height 10
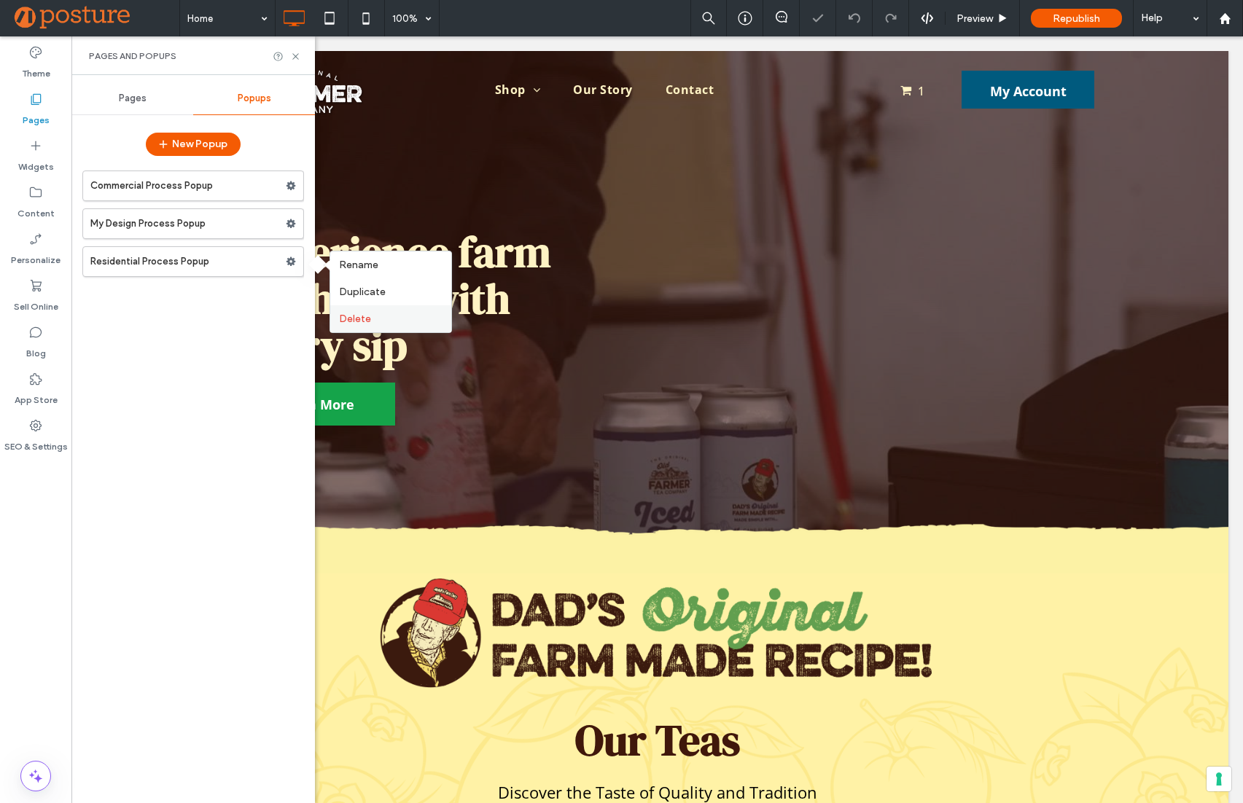
click at [381, 317] on label "Delete" at bounding box center [391, 319] width 104 height 12
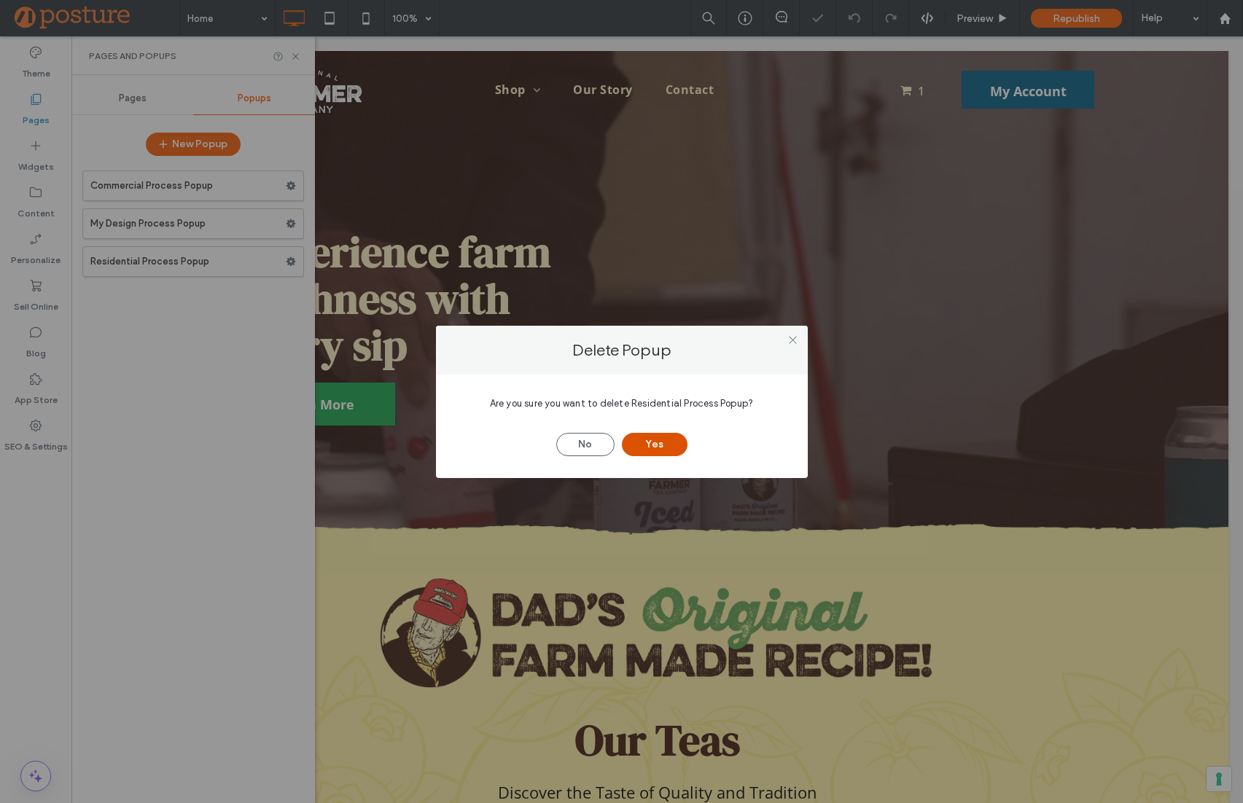
click at [639, 439] on button "Yes" at bounding box center [655, 444] width 66 height 23
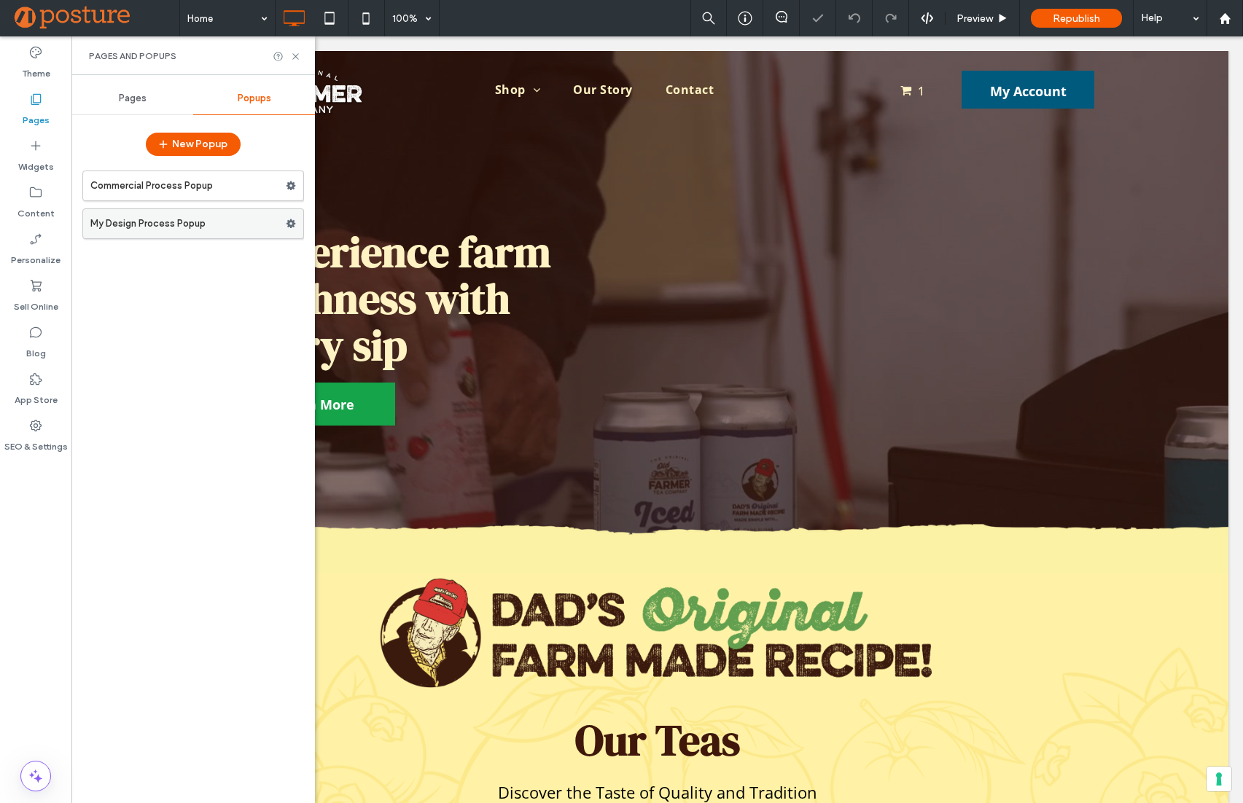
click at [287, 222] on icon at bounding box center [291, 224] width 10 height 10
click at [407, 281] on label "Delete" at bounding box center [391, 281] width 104 height 12
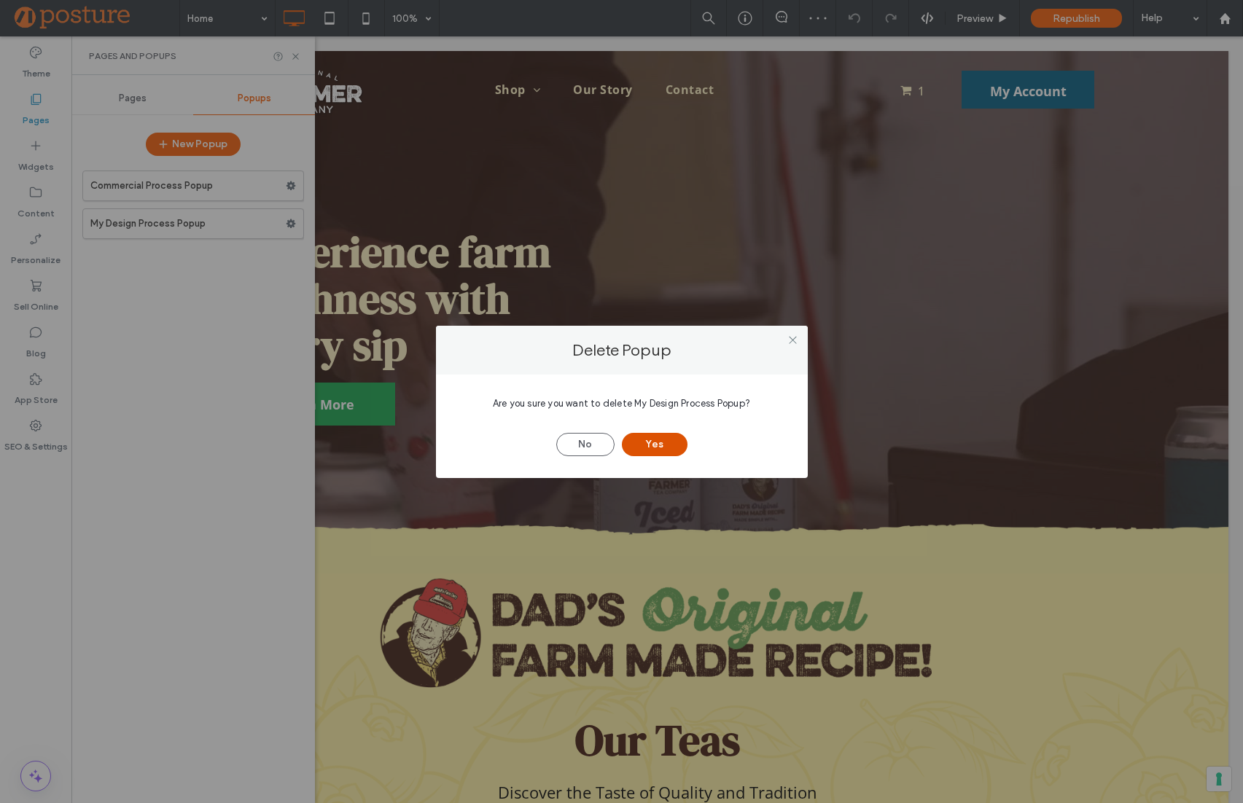
click at [653, 449] on button "Yes" at bounding box center [655, 444] width 66 height 23
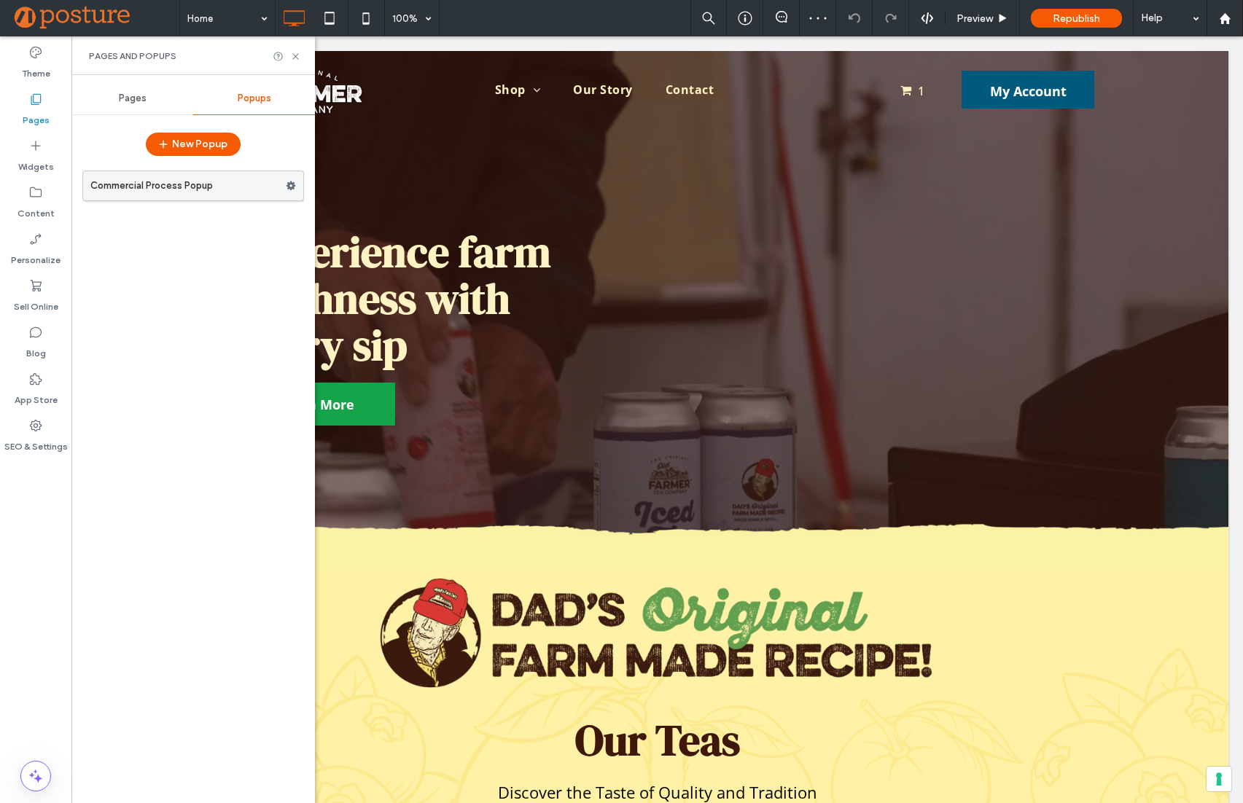
click at [292, 192] on span at bounding box center [291, 186] width 10 height 22
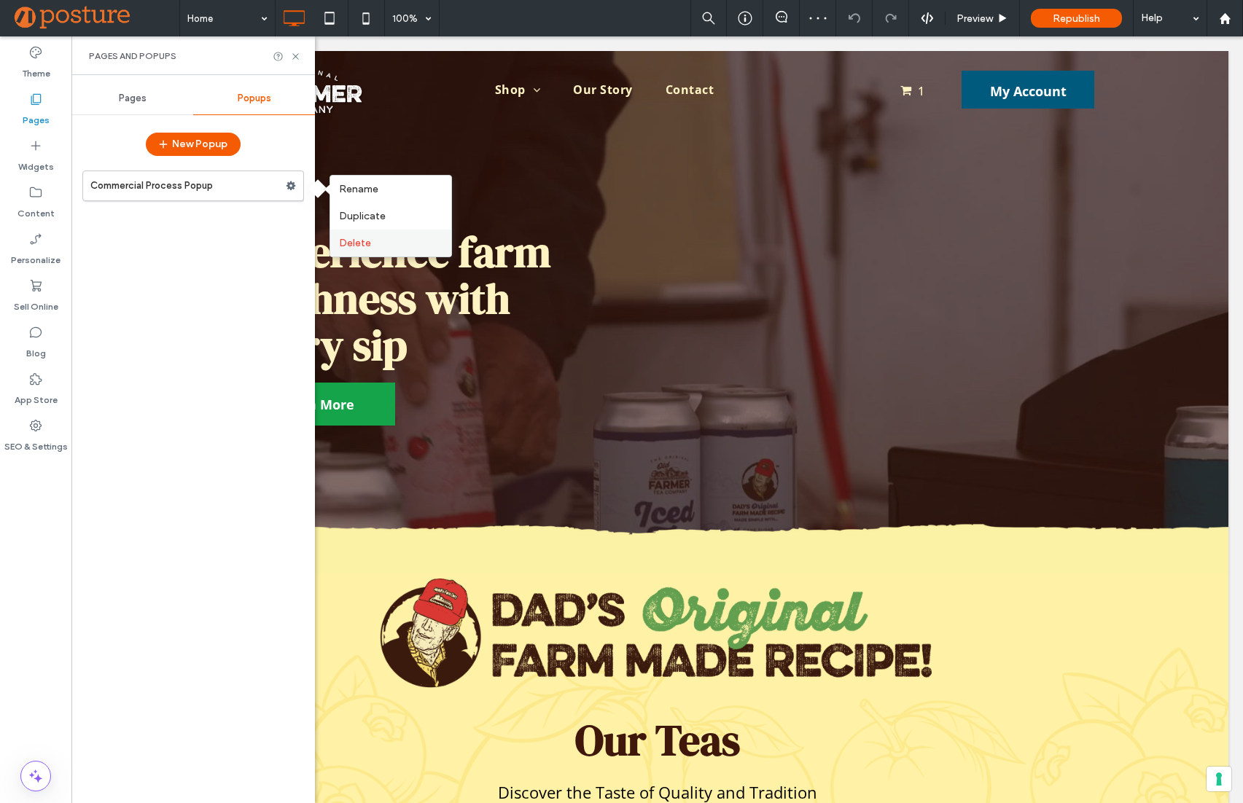
click at [391, 249] on label "Delete" at bounding box center [391, 243] width 104 height 12
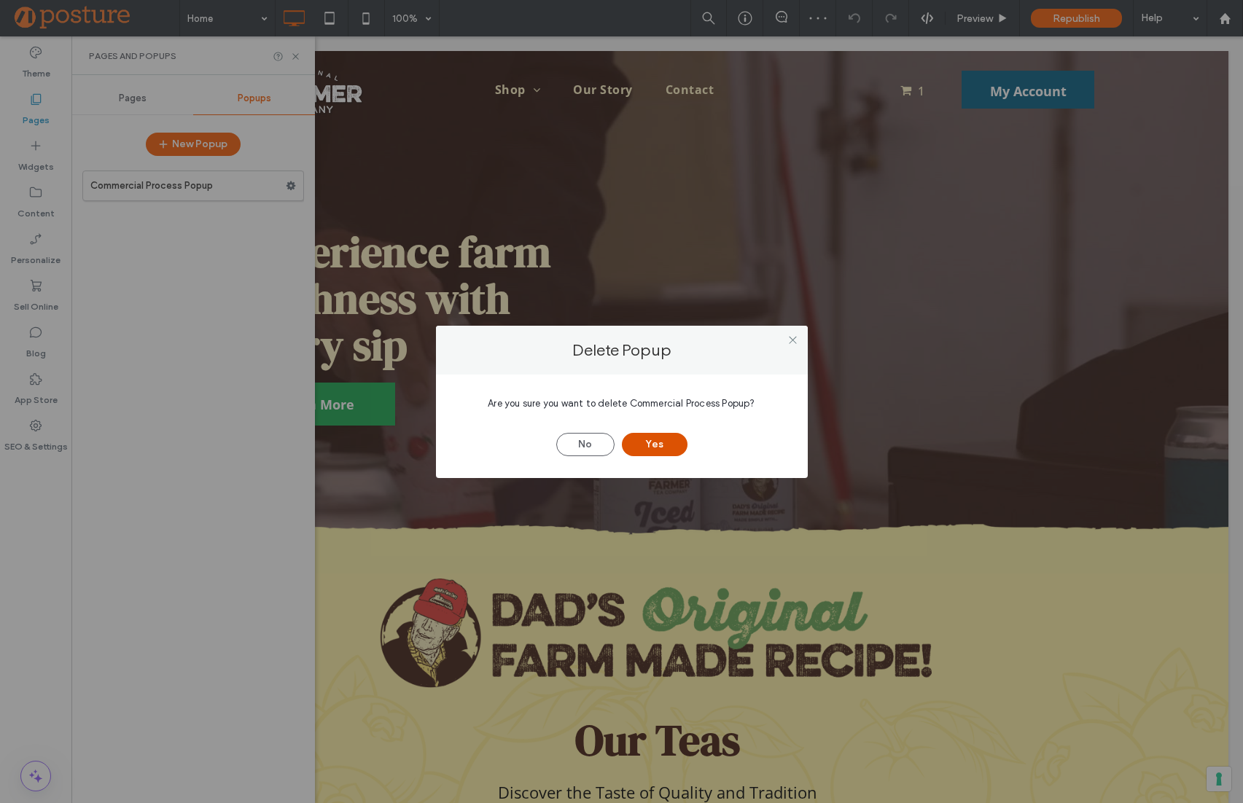
click at [637, 448] on button "Yes" at bounding box center [655, 444] width 66 height 23
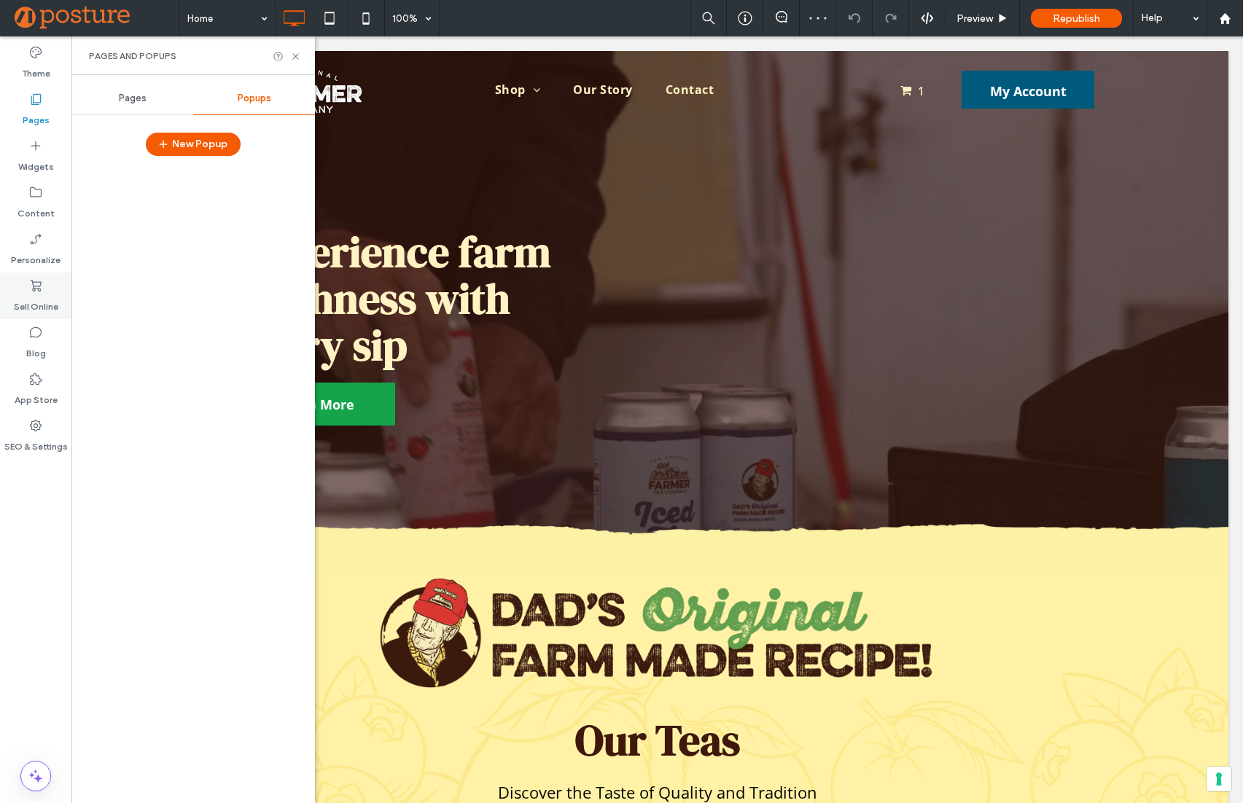
click at [58, 300] on div "Sell Online" at bounding box center [35, 296] width 71 height 47
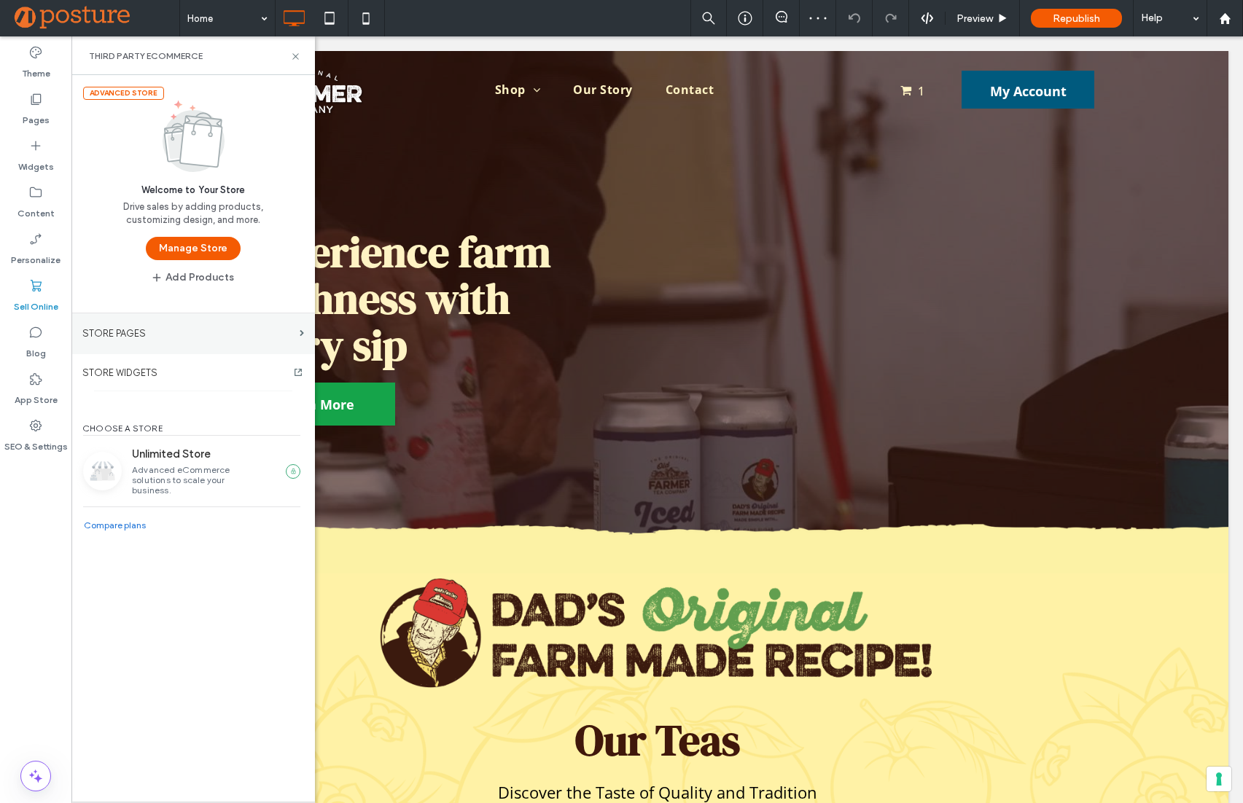
click at [140, 341] on label "STORE PAGES" at bounding box center [187, 334] width 211 height 26
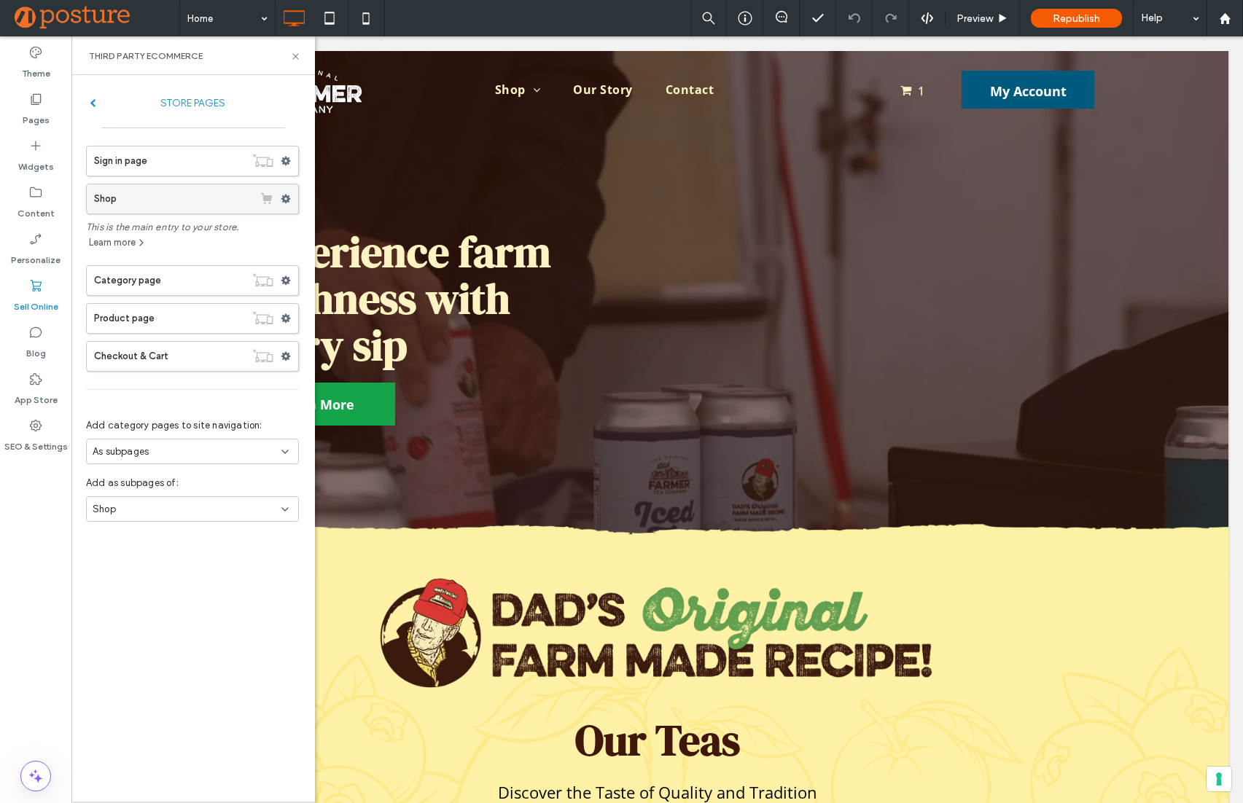
click at [153, 209] on label "Shop" at bounding box center [173, 198] width 159 height 29
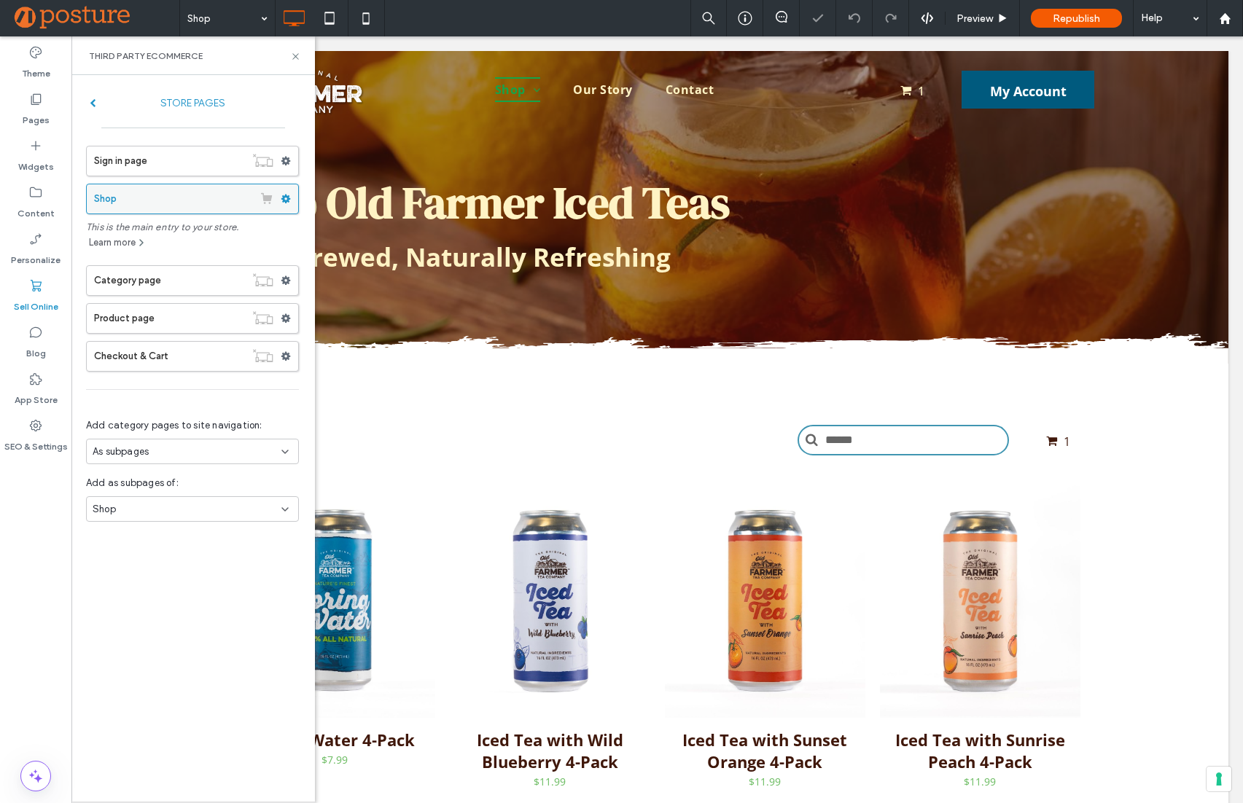
click at [285, 199] on icon at bounding box center [286, 199] width 10 height 10
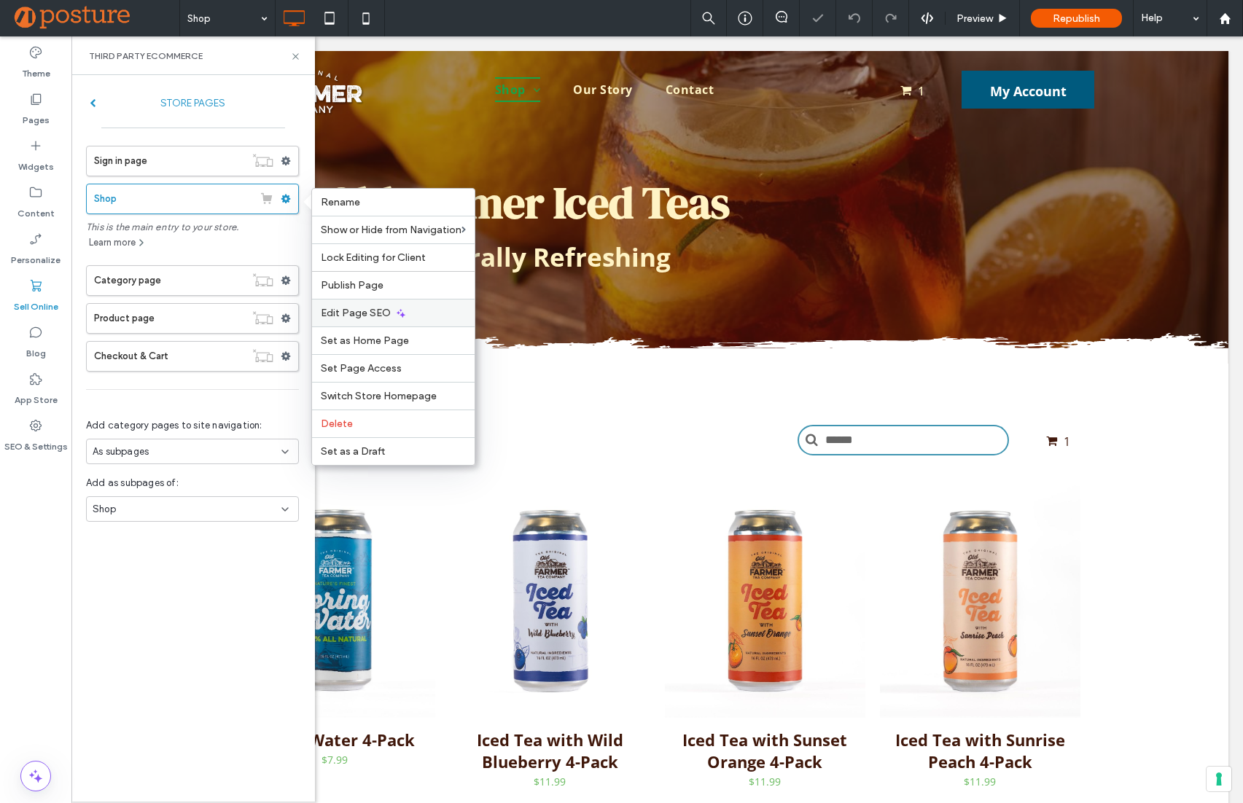
click at [367, 310] on span "Edit Page SEO" at bounding box center [356, 313] width 70 height 12
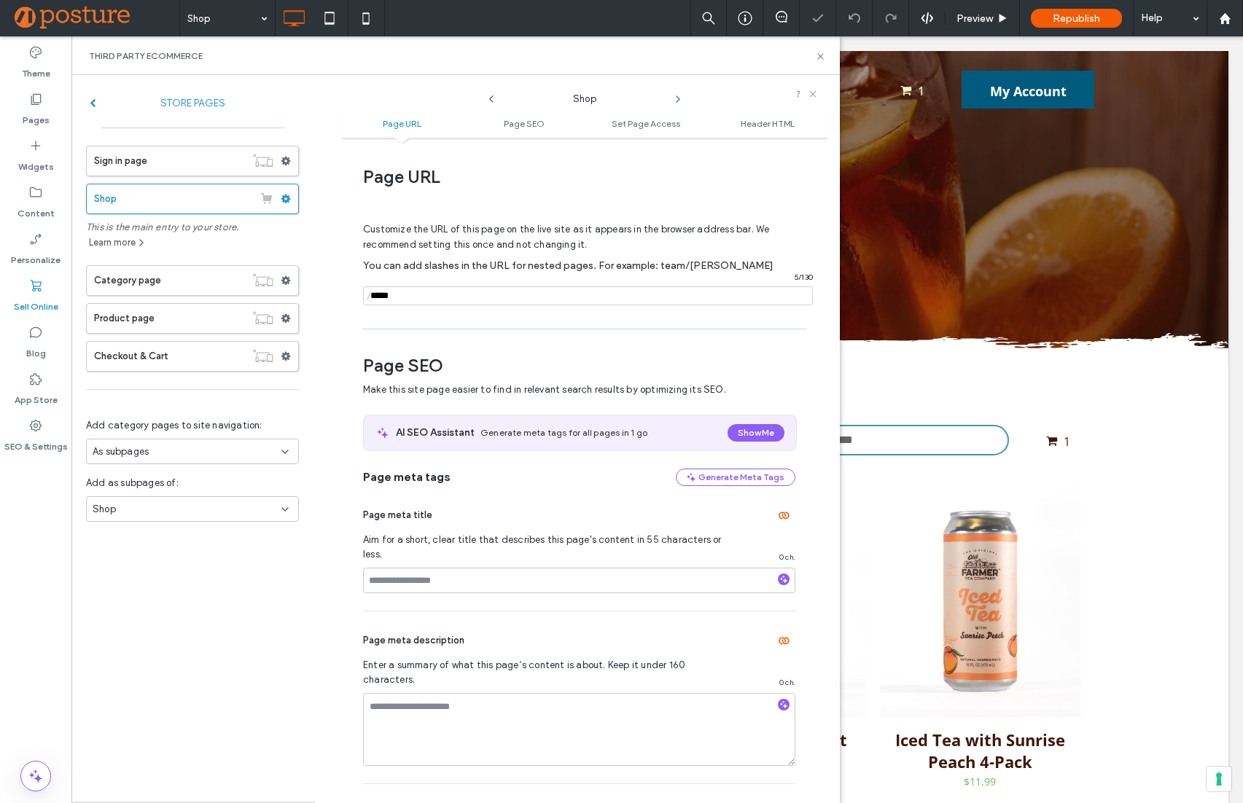
scroll to position [200, 0]
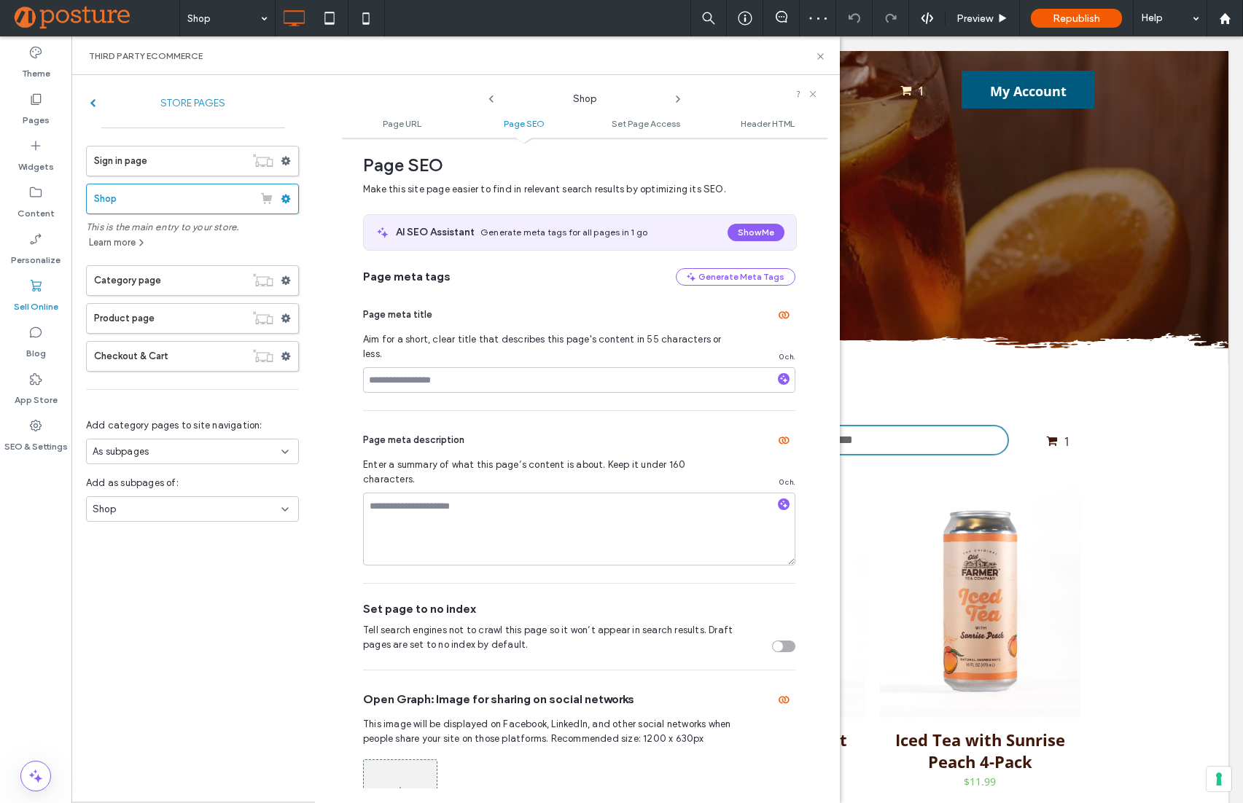
click at [392, 133] on ul "Page URL Page SEO Set Page Access Header HTML" at bounding box center [584, 123] width 487 height 29
click at [664, 116] on ul "Page URL Page SEO Set Page Access Header HTML" at bounding box center [584, 123] width 487 height 29
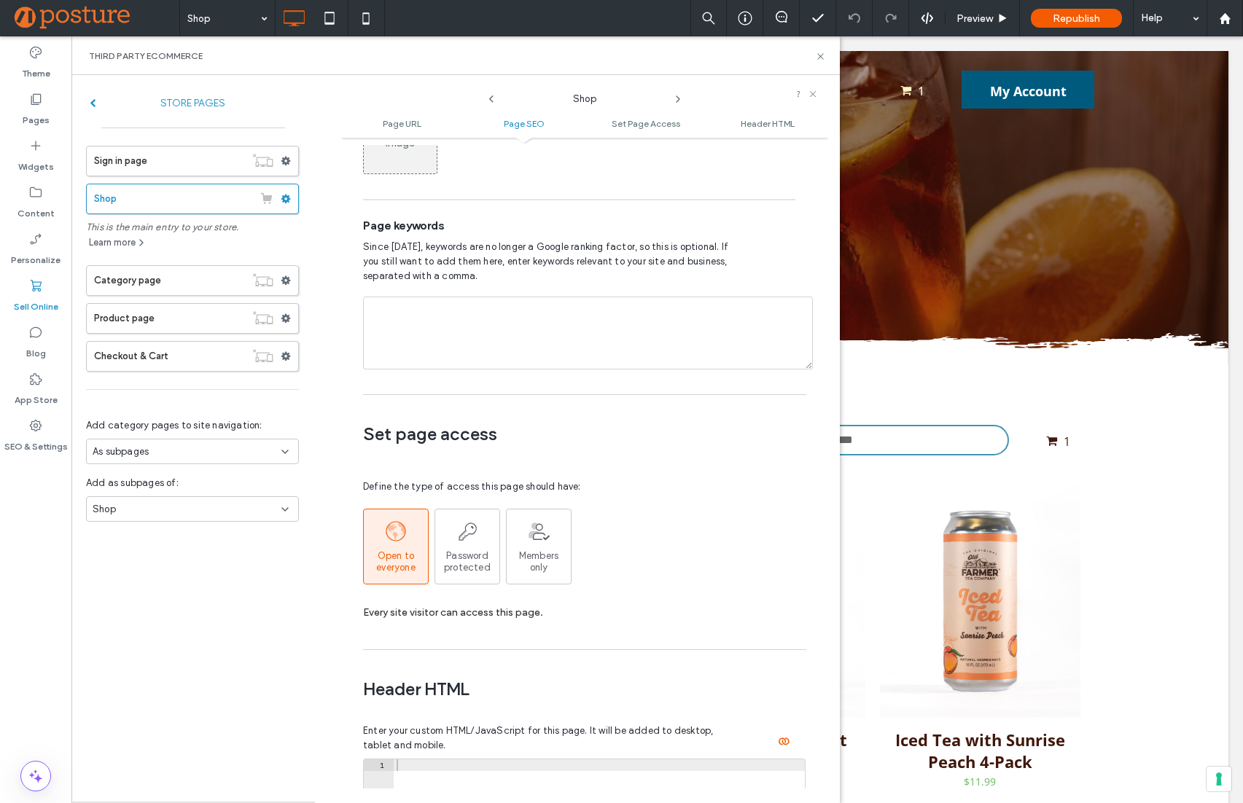
scroll to position [1345, 0]
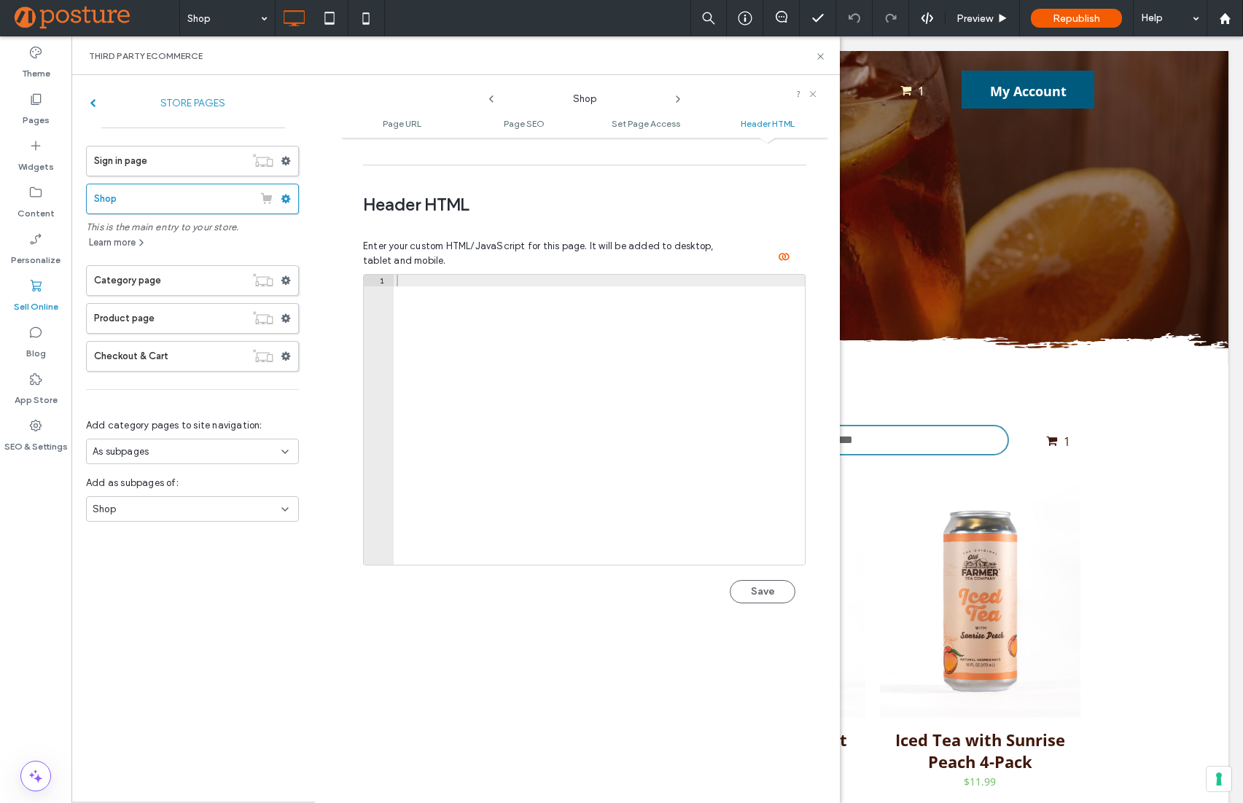
click at [96, 109] on label "STORE PAGES" at bounding box center [192, 103] width 193 height 27
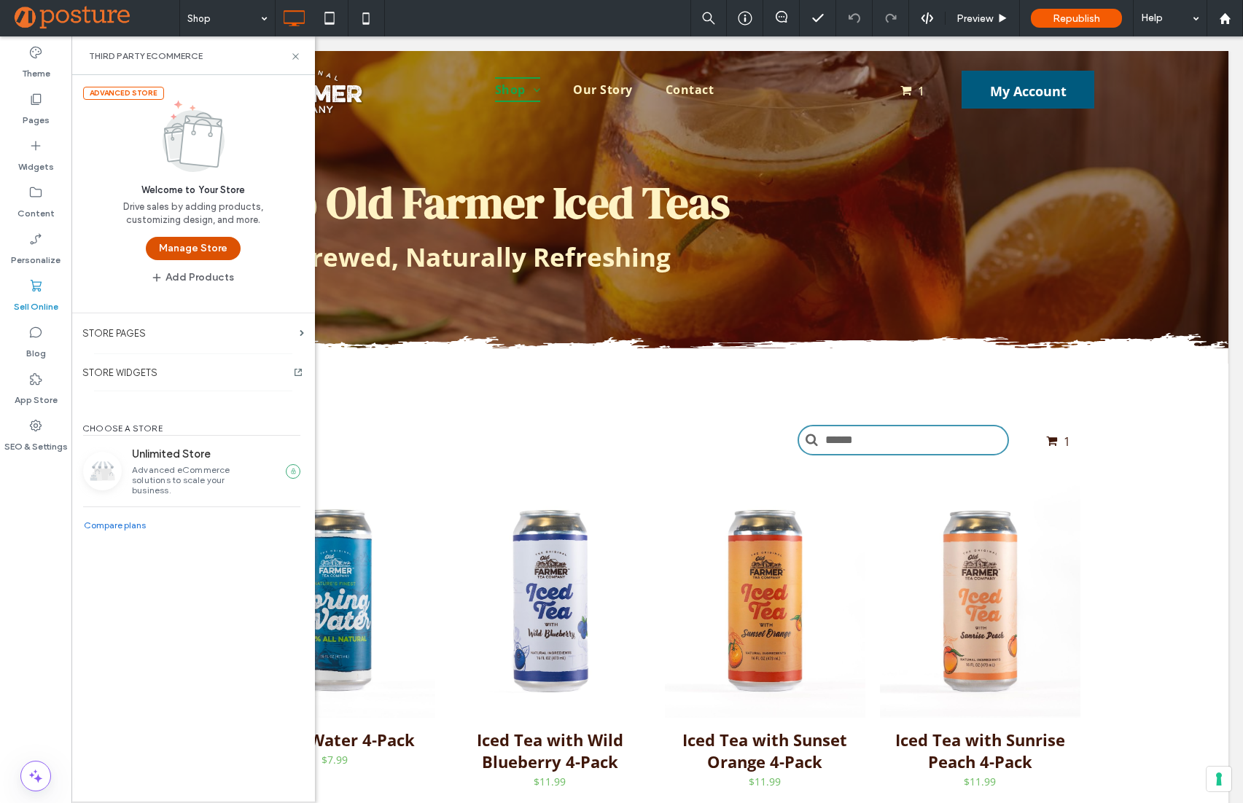
click at [190, 253] on button "Manage Store" at bounding box center [193, 248] width 95 height 23
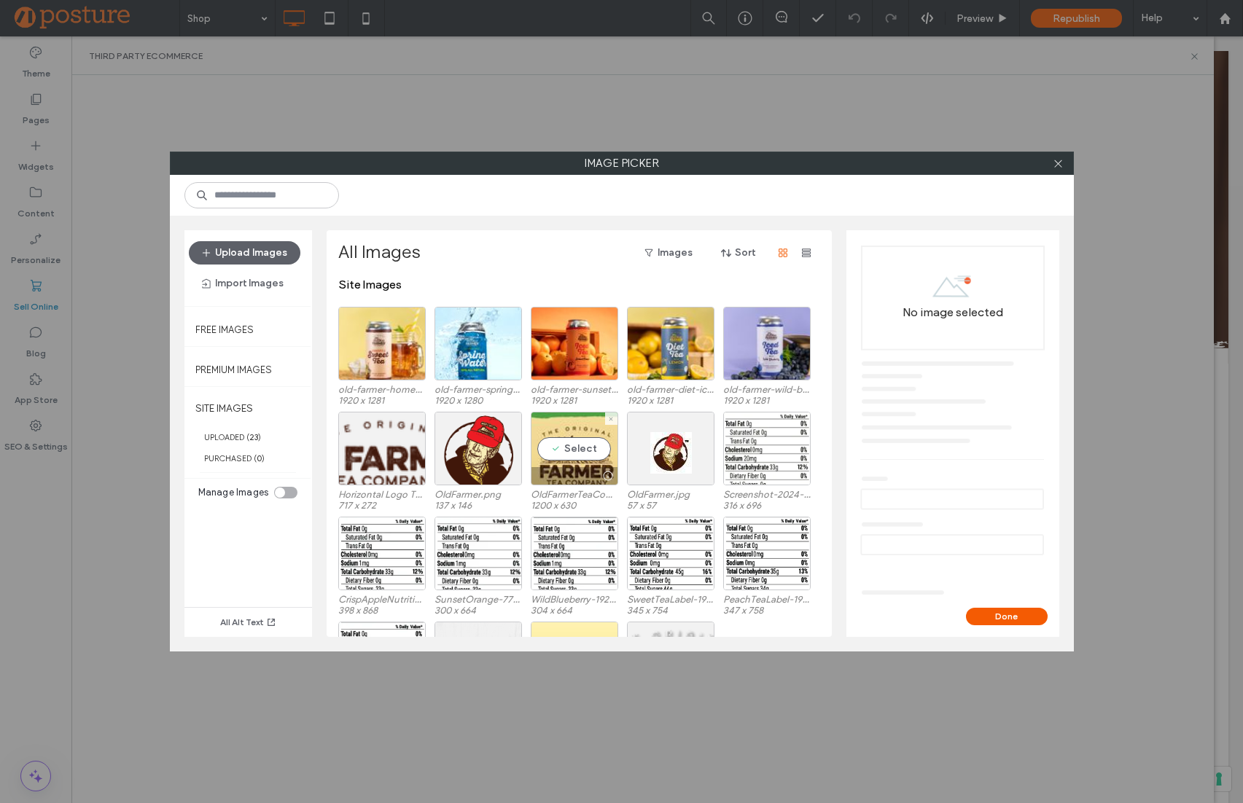
scroll to position [18, 0]
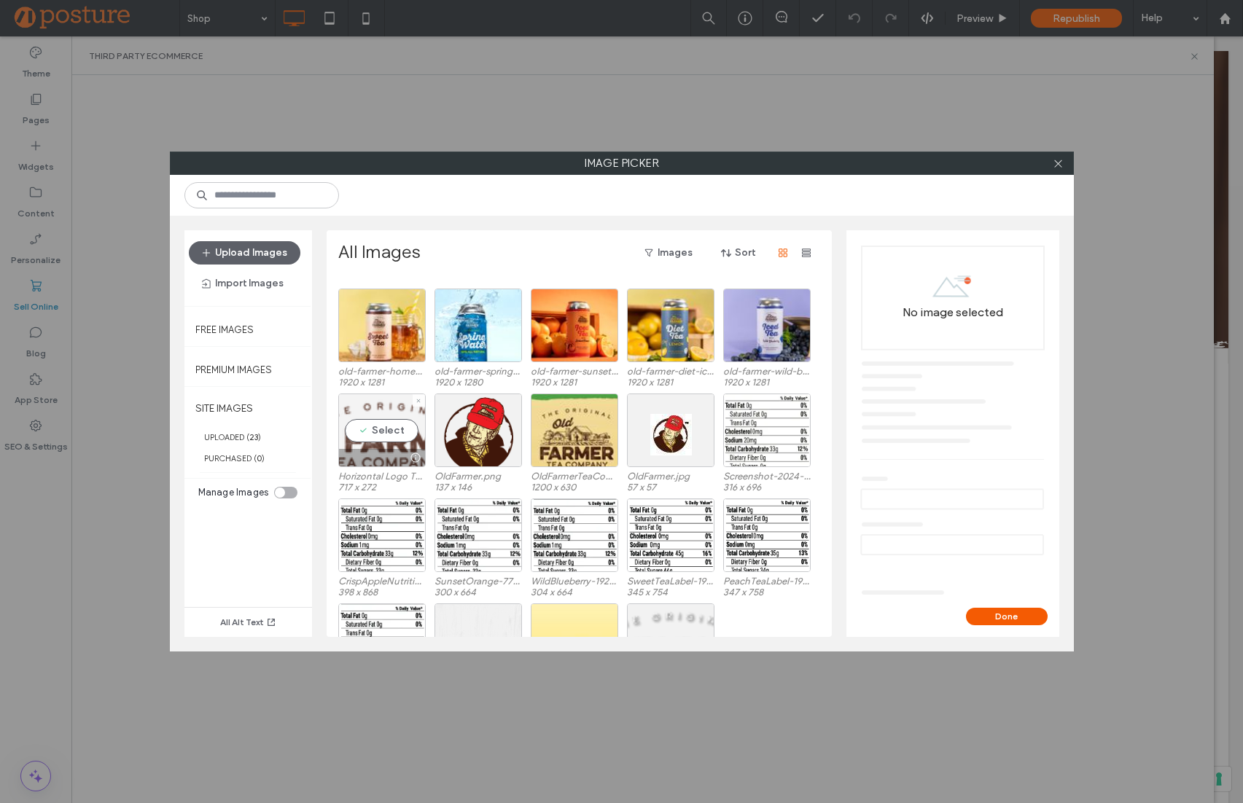
click at [371, 423] on div "Select" at bounding box center [381, 431] width 87 height 74
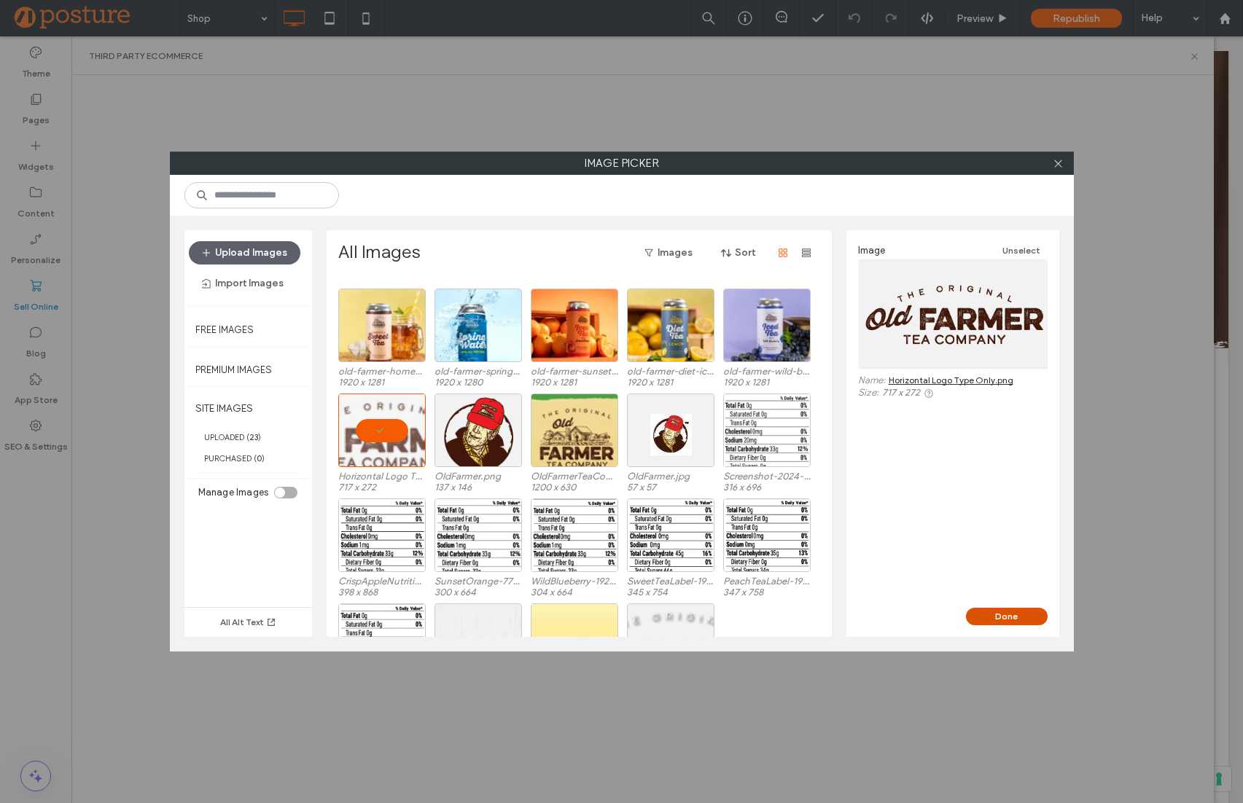
click at [975, 609] on button "Done" at bounding box center [1007, 616] width 82 height 17
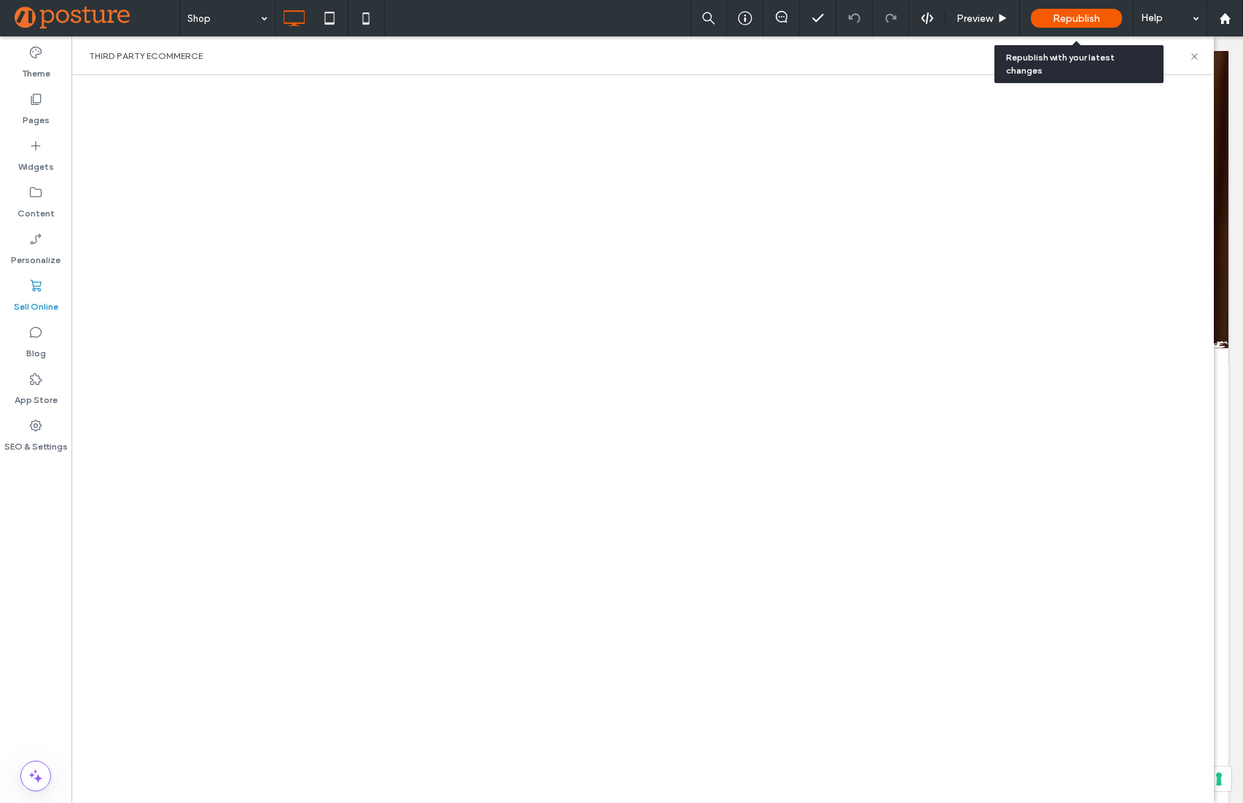
click at [1077, 23] on span "Republish" at bounding box center [1076, 18] width 47 height 12
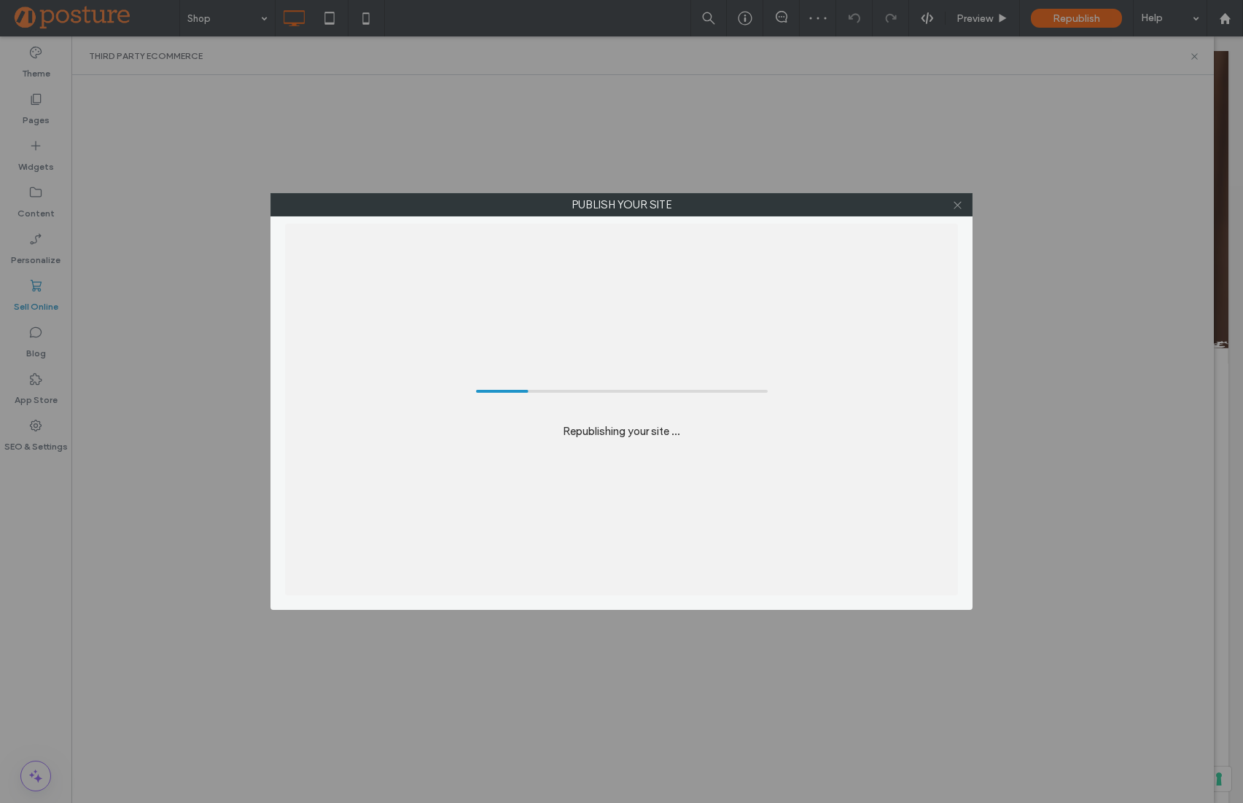
click at [959, 201] on icon at bounding box center [957, 205] width 11 height 11
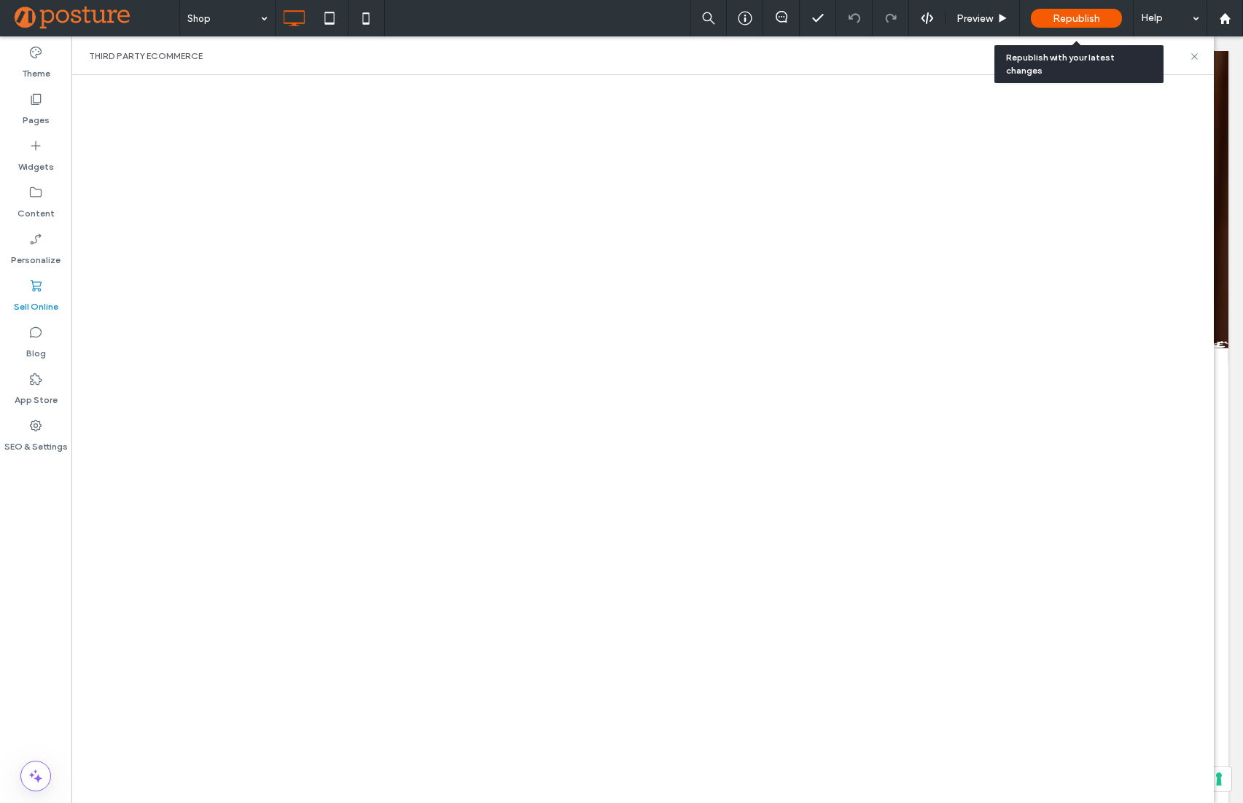
click at [1086, 16] on span "Republish" at bounding box center [1076, 18] width 47 height 12
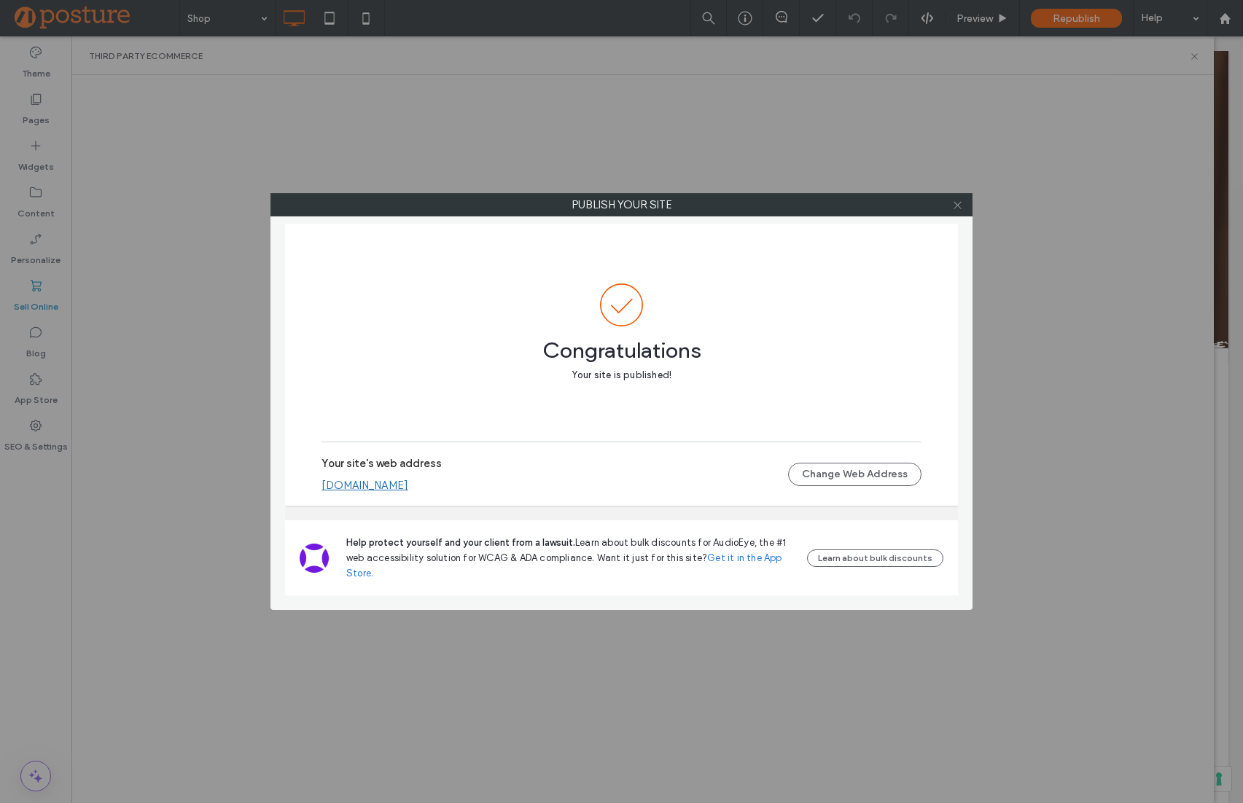
click at [955, 203] on icon at bounding box center [957, 205] width 11 height 11
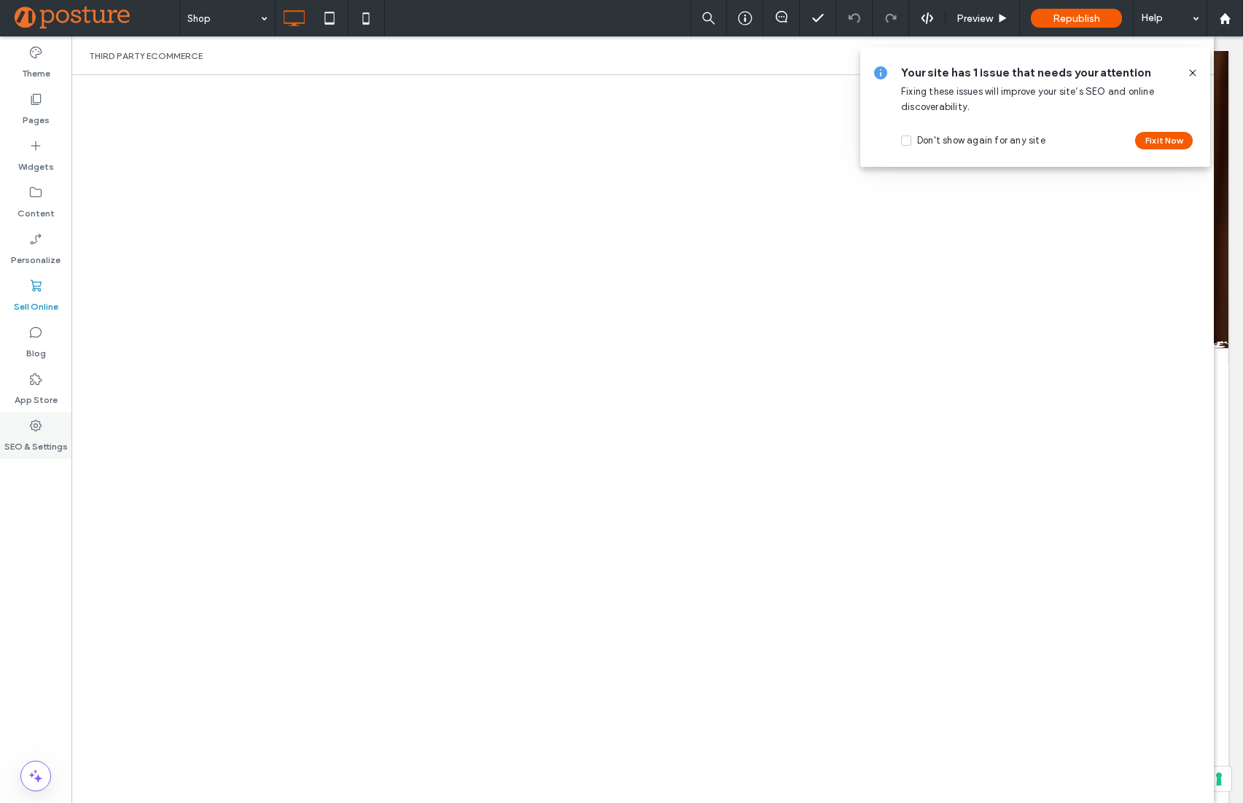
click at [19, 450] on label "SEO & Settings" at bounding box center [35, 443] width 63 height 20
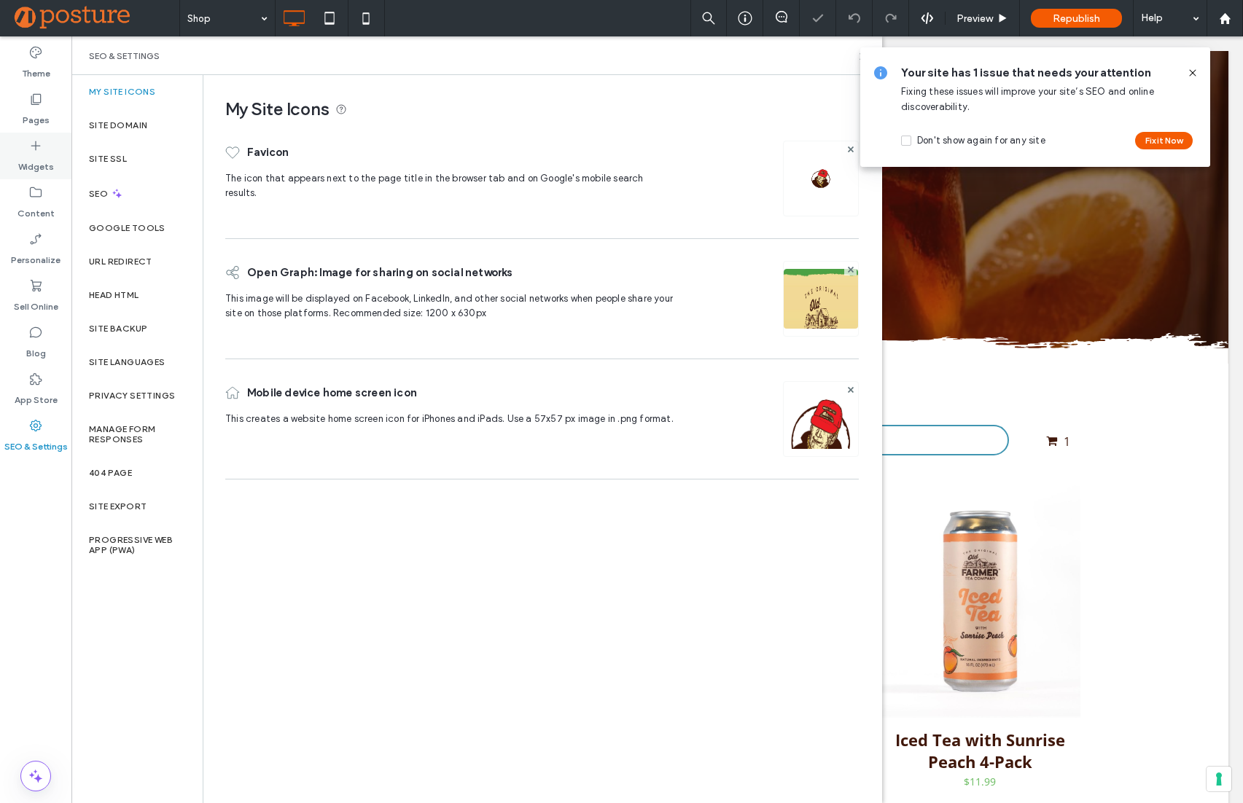
scroll to position [0, 0]
click at [104, 123] on label "Site Domain" at bounding box center [118, 125] width 58 height 10
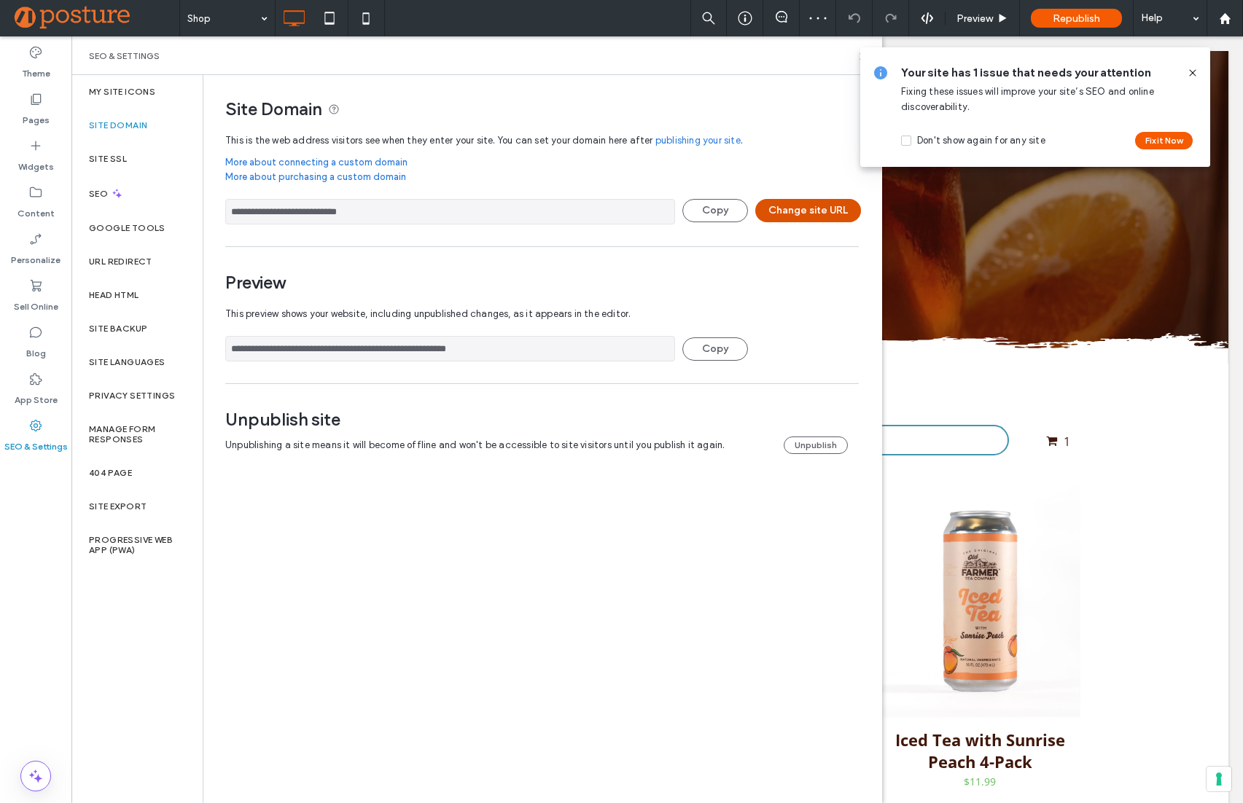
click at [776, 209] on button "Change site URL" at bounding box center [808, 210] width 106 height 23
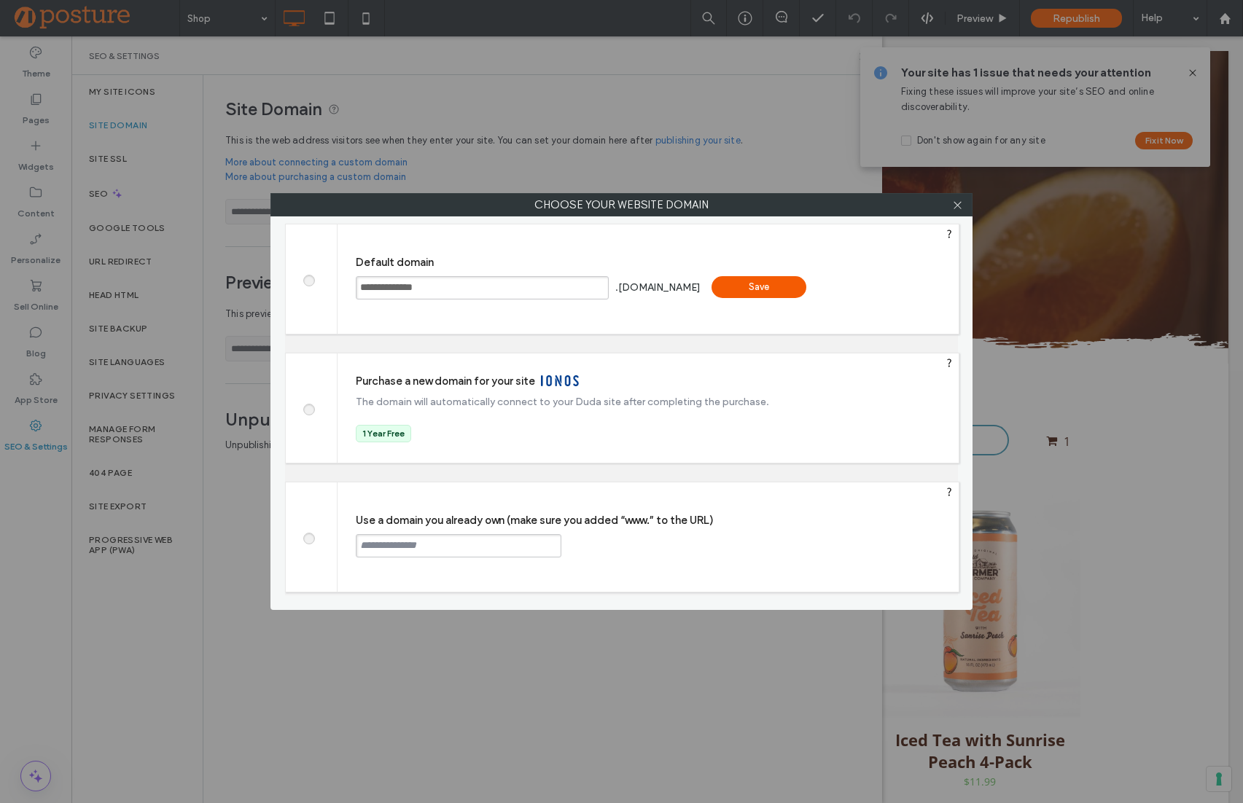
click at [281, 547] on div "**********" at bounding box center [621, 401] width 702 height 417
click at [319, 539] on label at bounding box center [308, 536] width 26 height 11
click at [308, 534] on span at bounding box center [308, 536] width 0 height 11
click at [402, 543] on input "text" at bounding box center [459, 545] width 206 height 23
type input "**********"
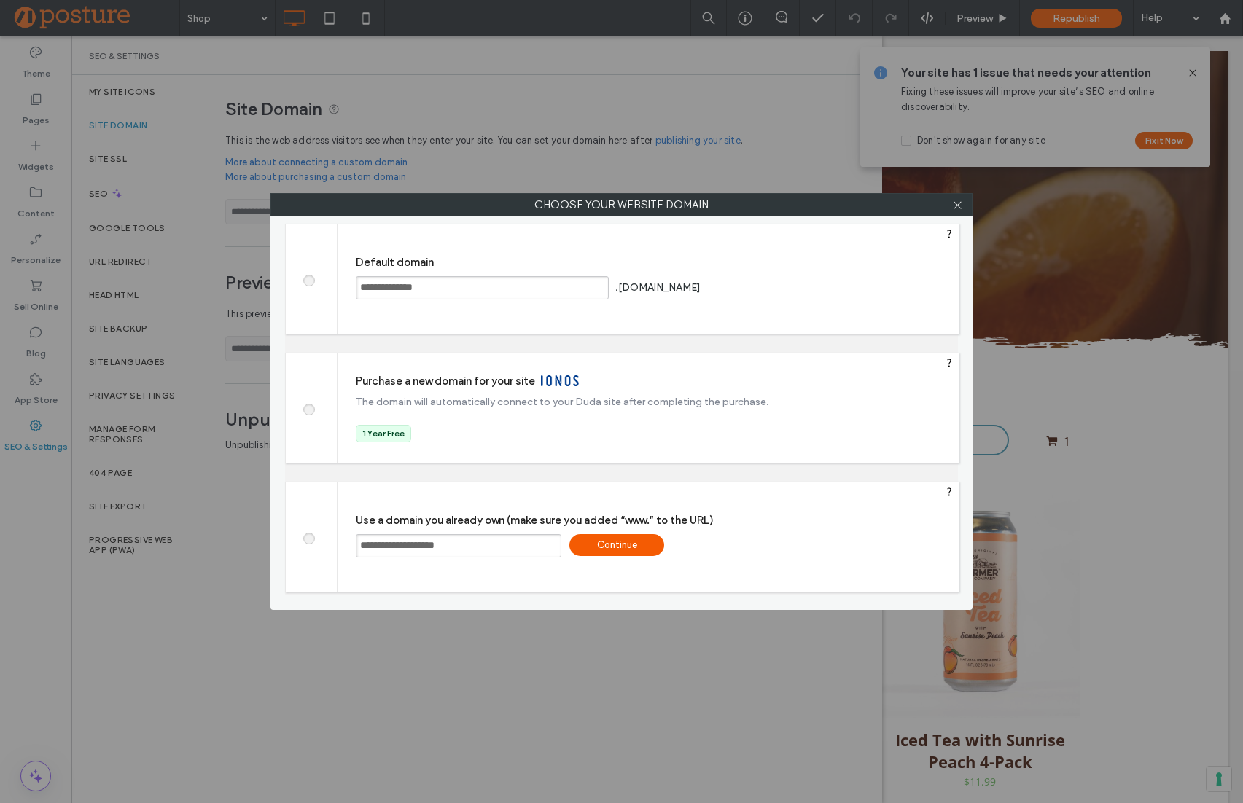
click at [631, 541] on div "Continue" at bounding box center [616, 545] width 95 height 22
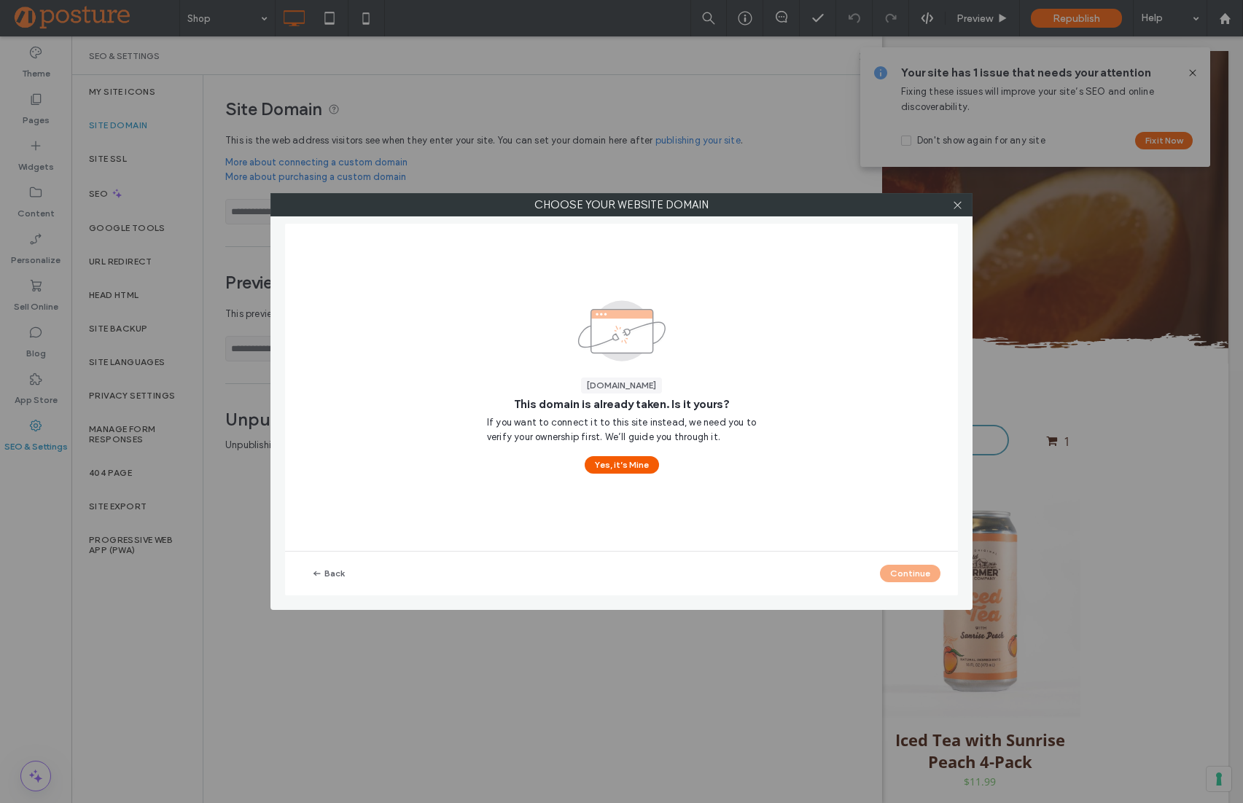
click at [591, 424] on span "If you want to connect it to this site instead, we need you to verify your owne…" at bounding box center [621, 430] width 269 height 29
click at [618, 464] on button "Yes, it’s Mine" at bounding box center [622, 464] width 74 height 17
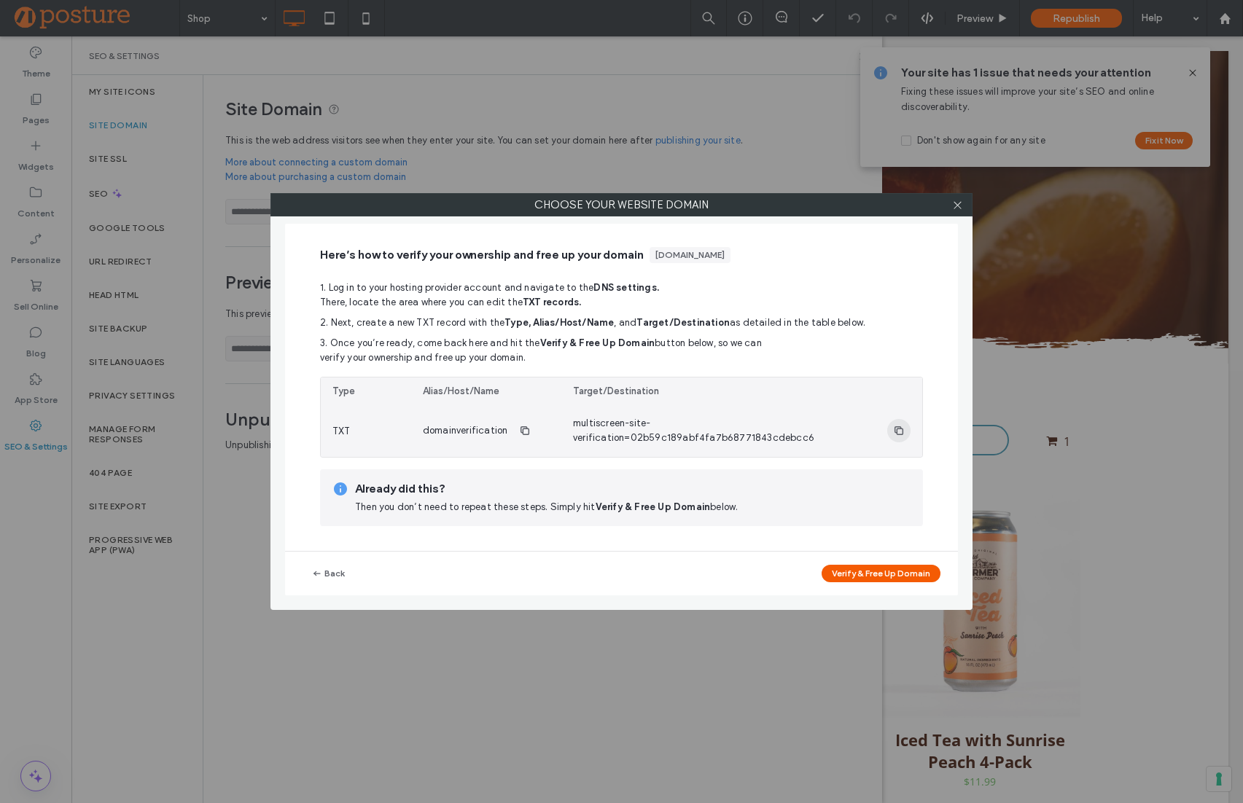
click at [901, 426] on icon "button" at bounding box center [899, 431] width 12 height 12
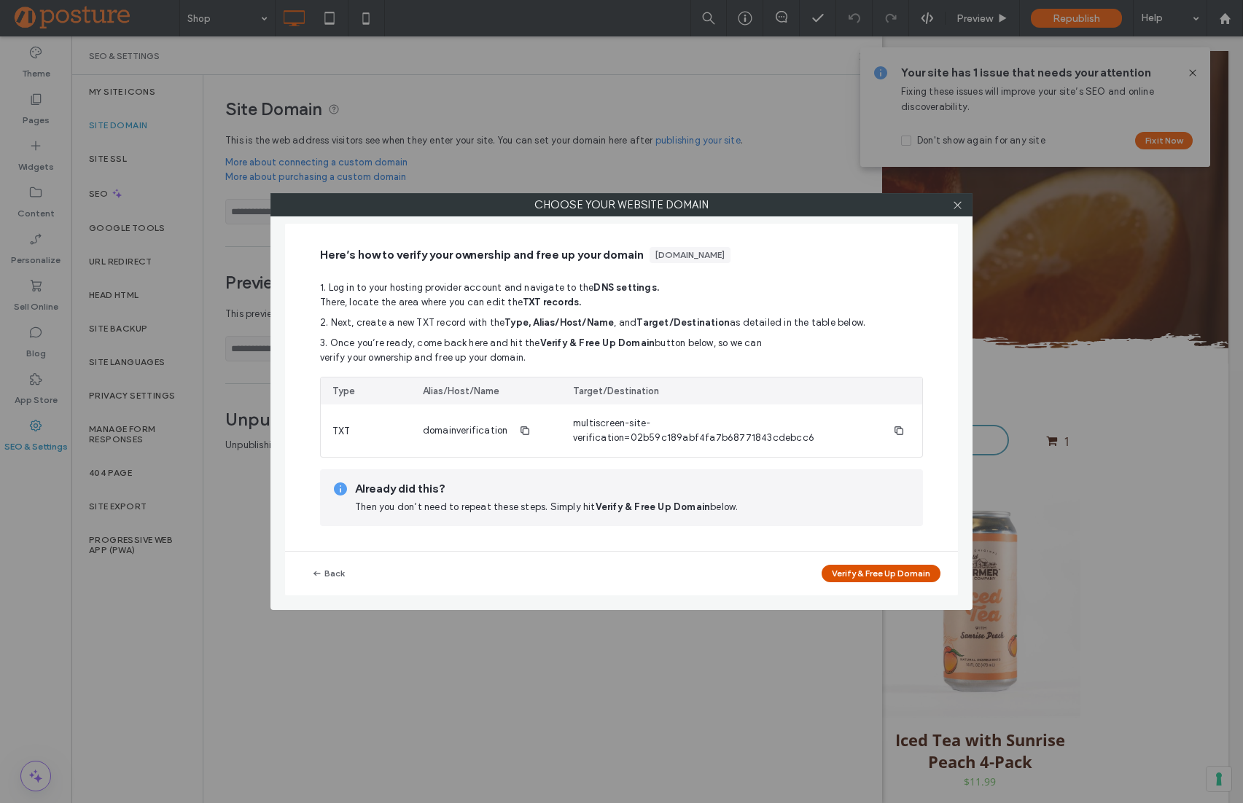
click at [865, 571] on button "Verify & Free Up Domain" at bounding box center [881, 573] width 119 height 17
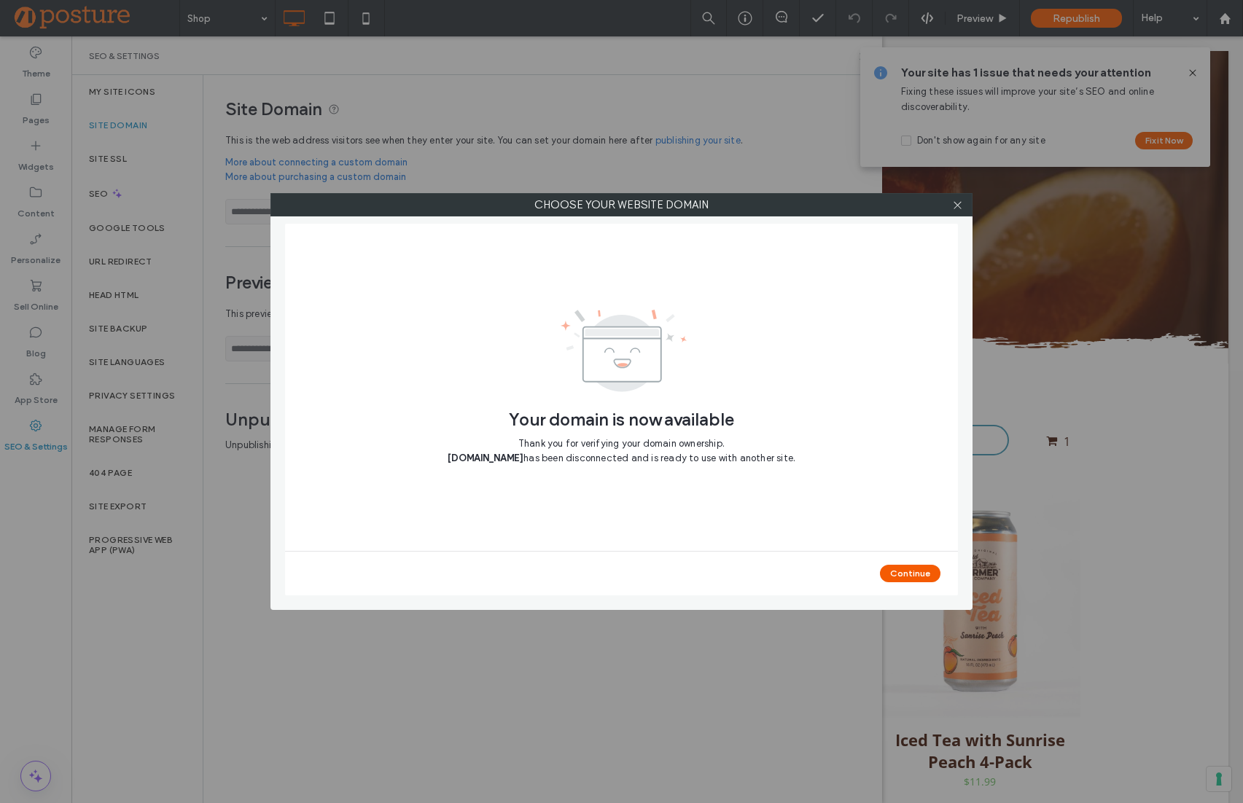
click at [833, 588] on div "Continue" at bounding box center [621, 574] width 673 height 44
click at [915, 577] on button "Continue" at bounding box center [910, 573] width 61 height 17
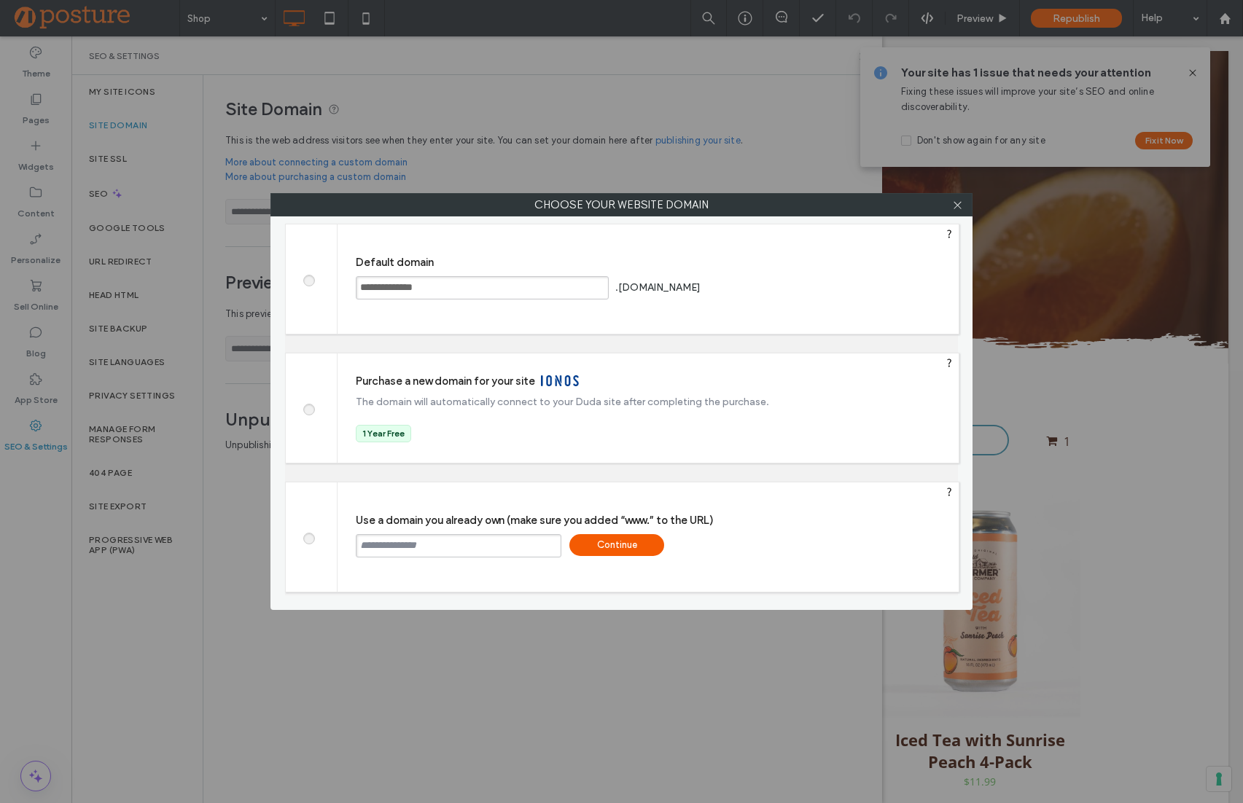
click at [403, 546] on input "text" at bounding box center [459, 545] width 206 height 23
type input "**********"
click at [583, 546] on div "Continue" at bounding box center [616, 545] width 95 height 22
type input "**********"
